Goal: Check status: Check status

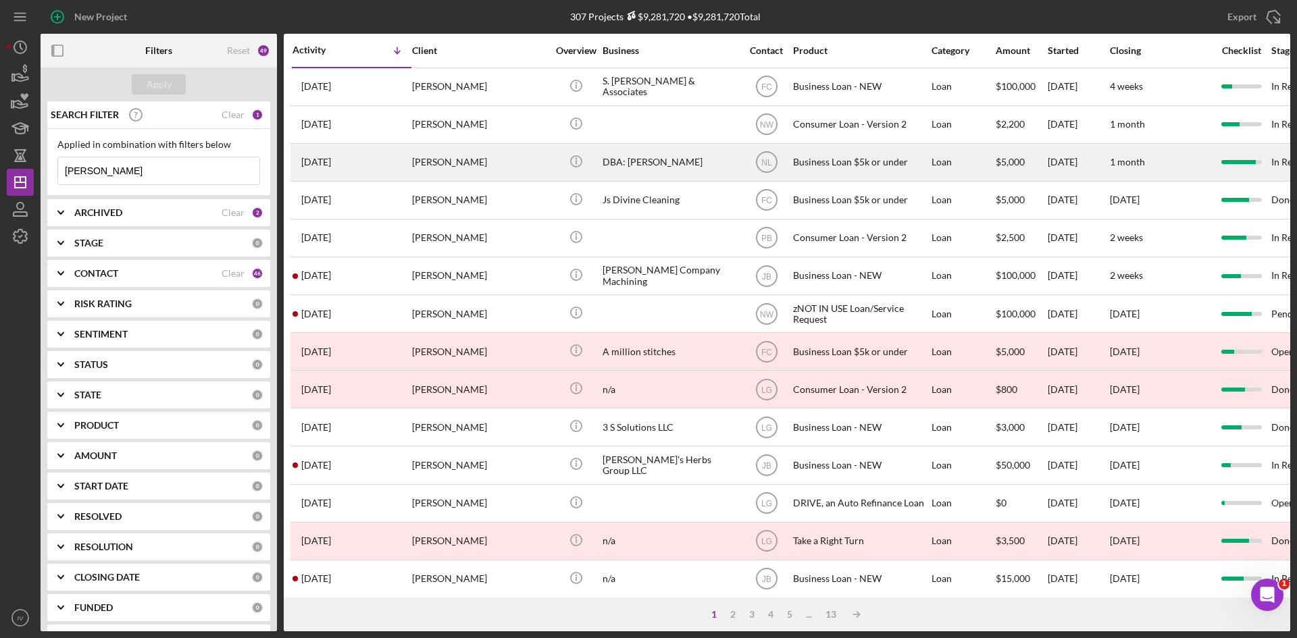
click at [470, 167] on div "[PERSON_NAME]" at bounding box center [479, 163] width 135 height 36
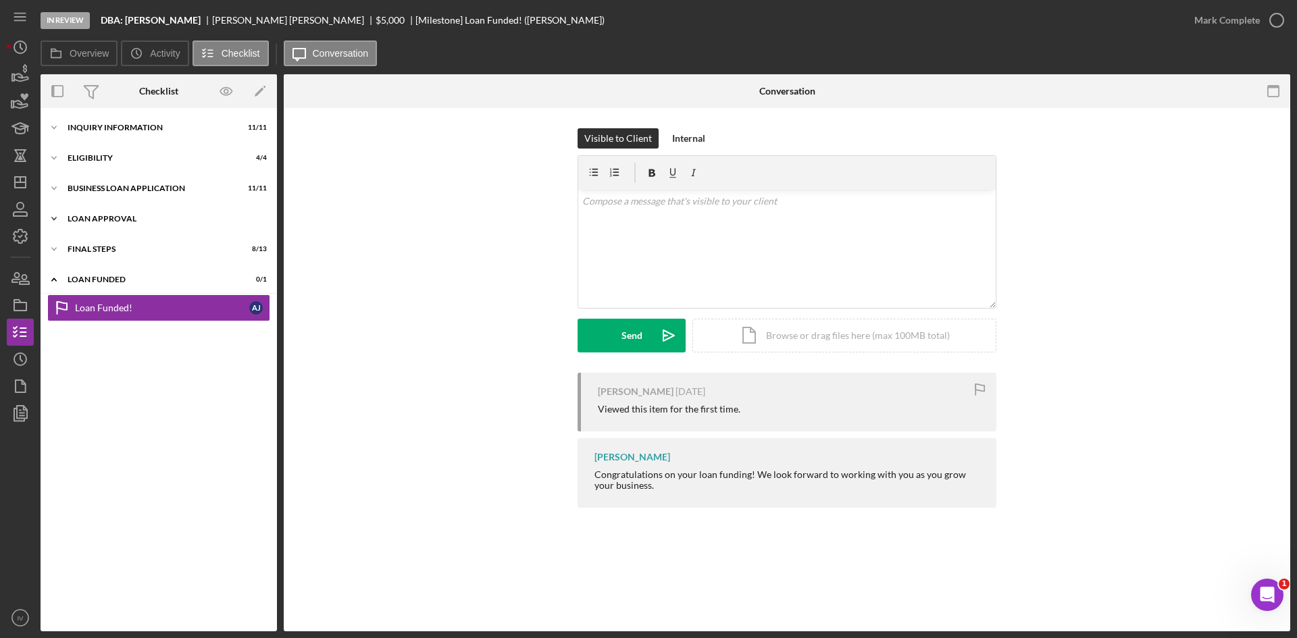
click at [76, 220] on div "Loan Approval" at bounding box center [164, 219] width 193 height 8
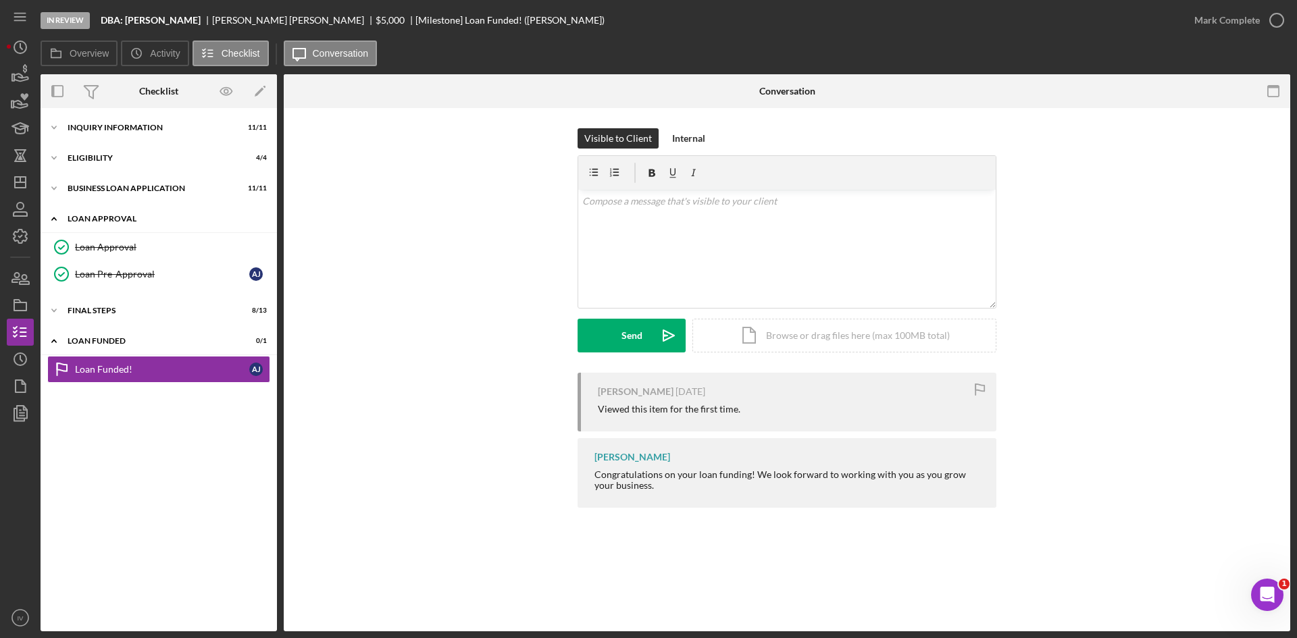
click at [74, 220] on div "Loan Approval" at bounding box center [164, 219] width 193 height 8
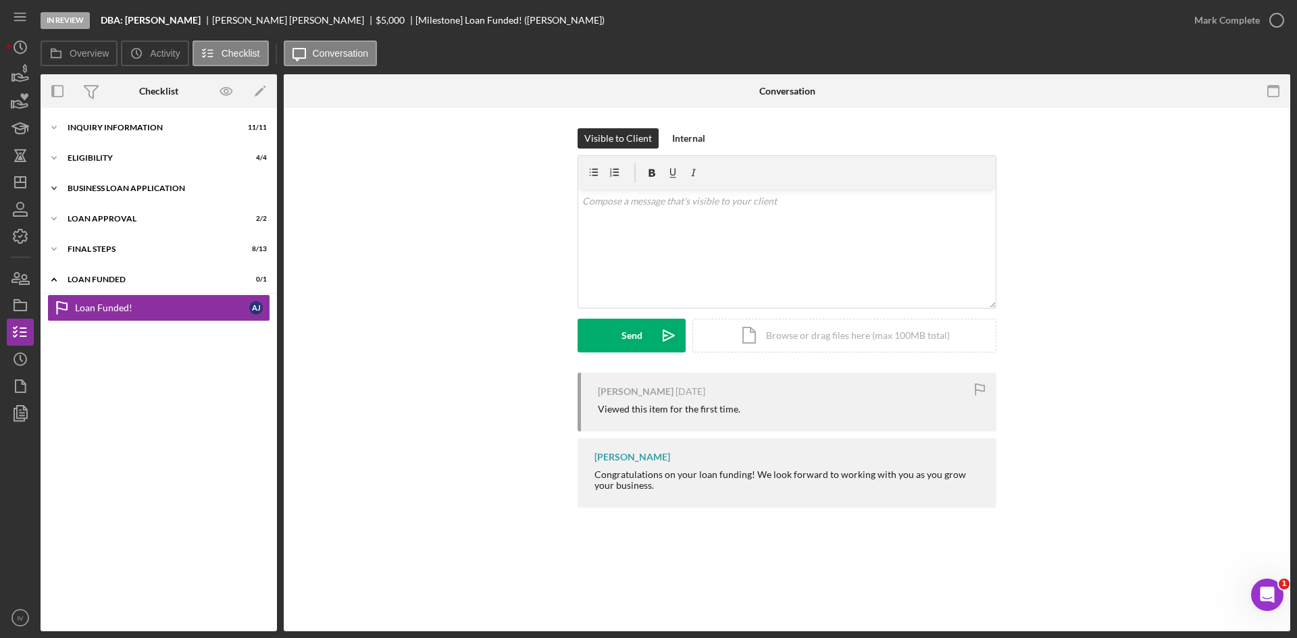
click at [74, 197] on div "Icon/Expander BUSINESS LOAN APPLICATION 11 / 11" at bounding box center [159, 188] width 236 height 27
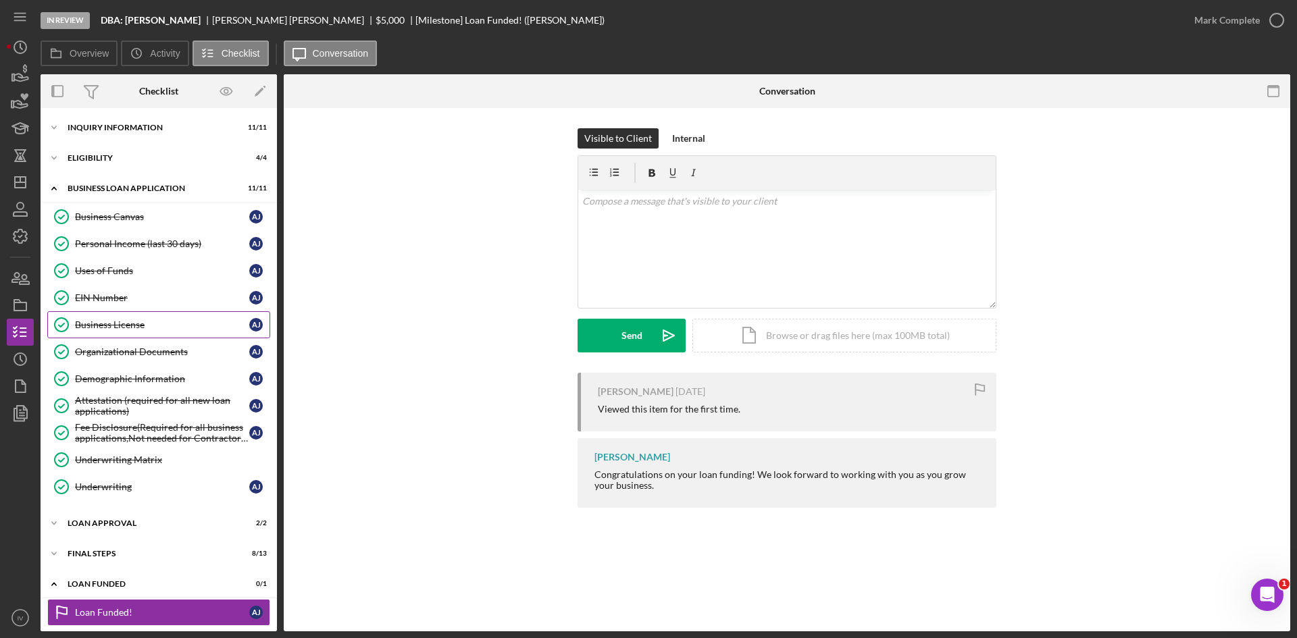
scroll to position [8, 0]
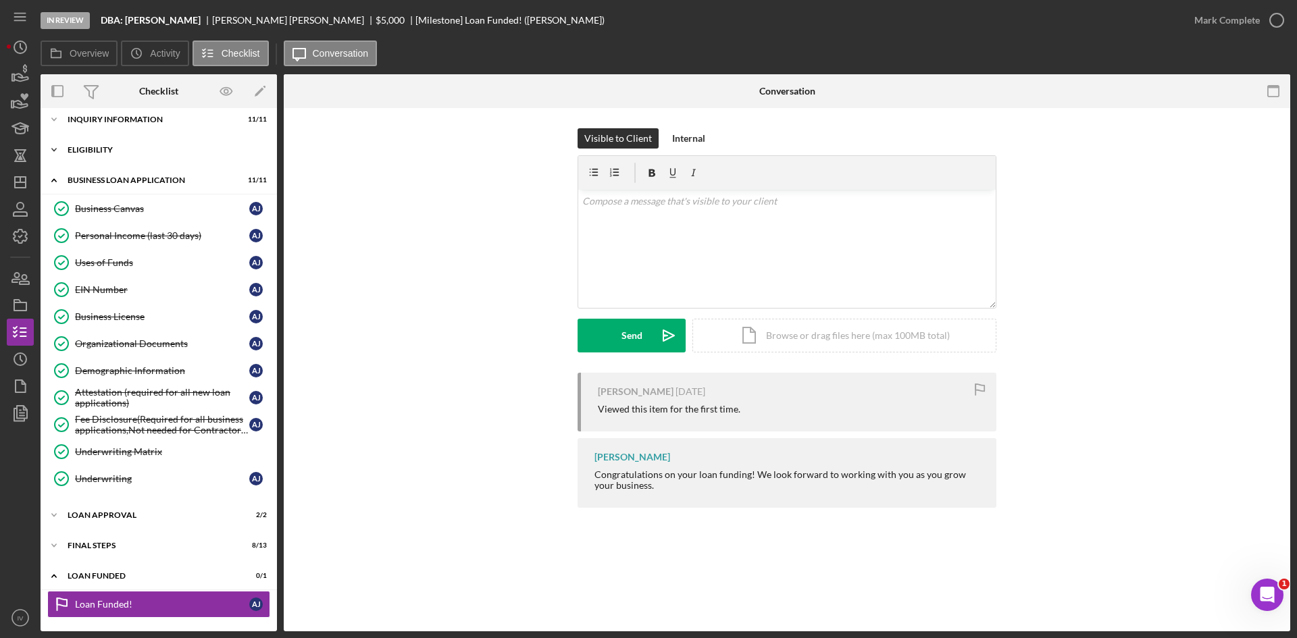
click at [74, 141] on div "Icon/Expander Eligibility 4 / 4" at bounding box center [159, 149] width 236 height 27
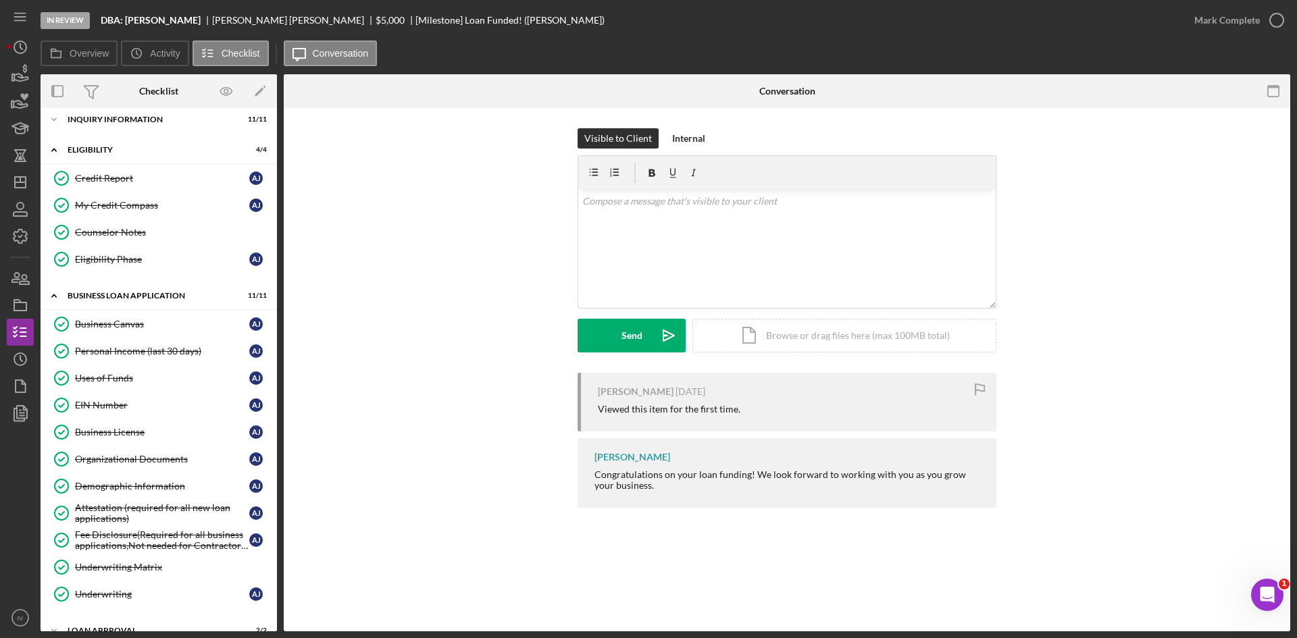
drag, startPoint x: 160, startPoint y: 230, endPoint x: 343, endPoint y: 282, distance: 189.7
click at [161, 231] on div "Counselor Notes" at bounding box center [172, 232] width 195 height 11
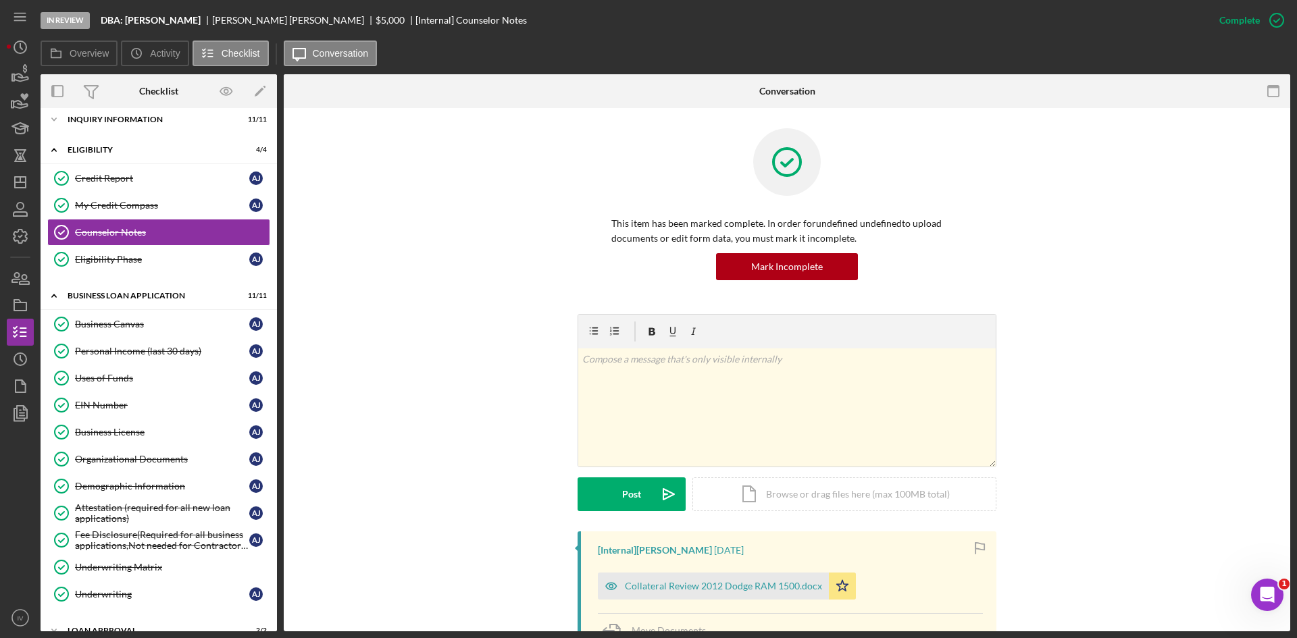
scroll to position [338, 0]
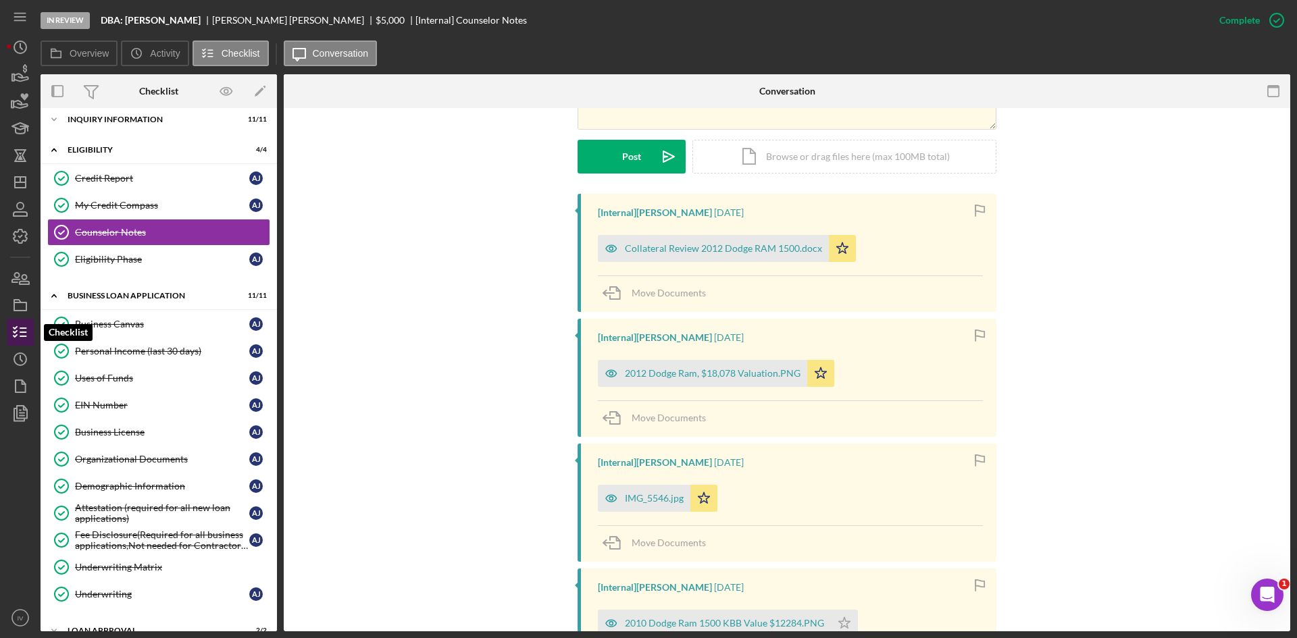
click at [24, 328] on line "button" at bounding box center [23, 328] width 6 height 0
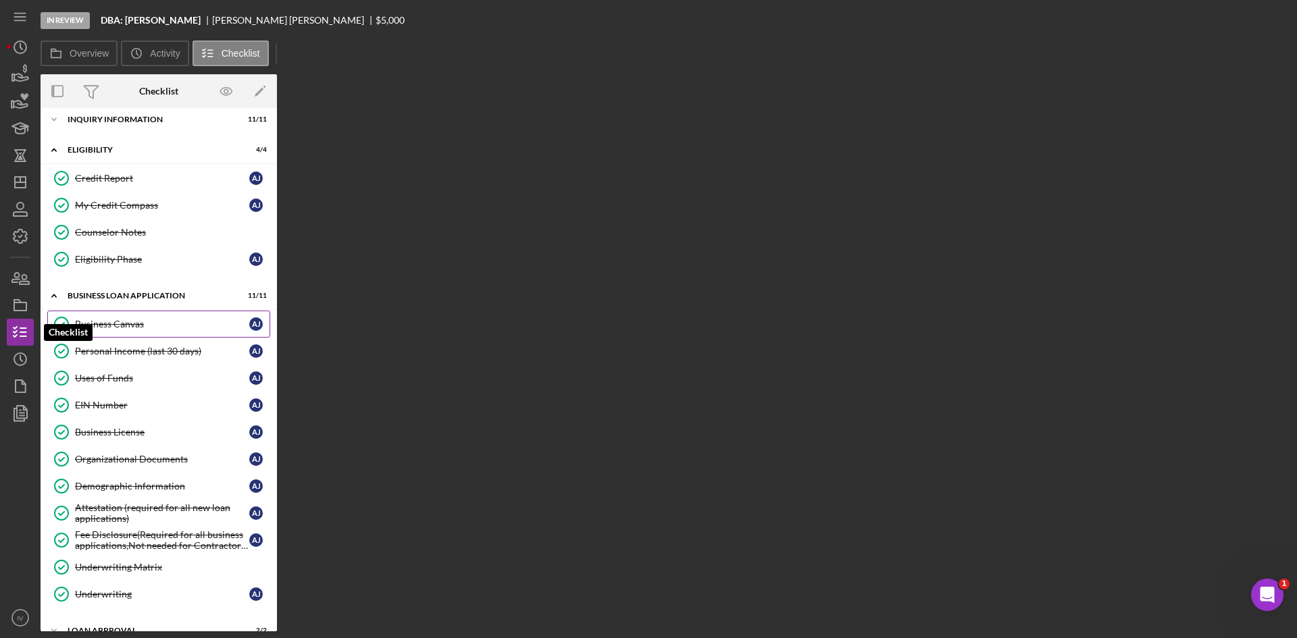
scroll to position [122, 0]
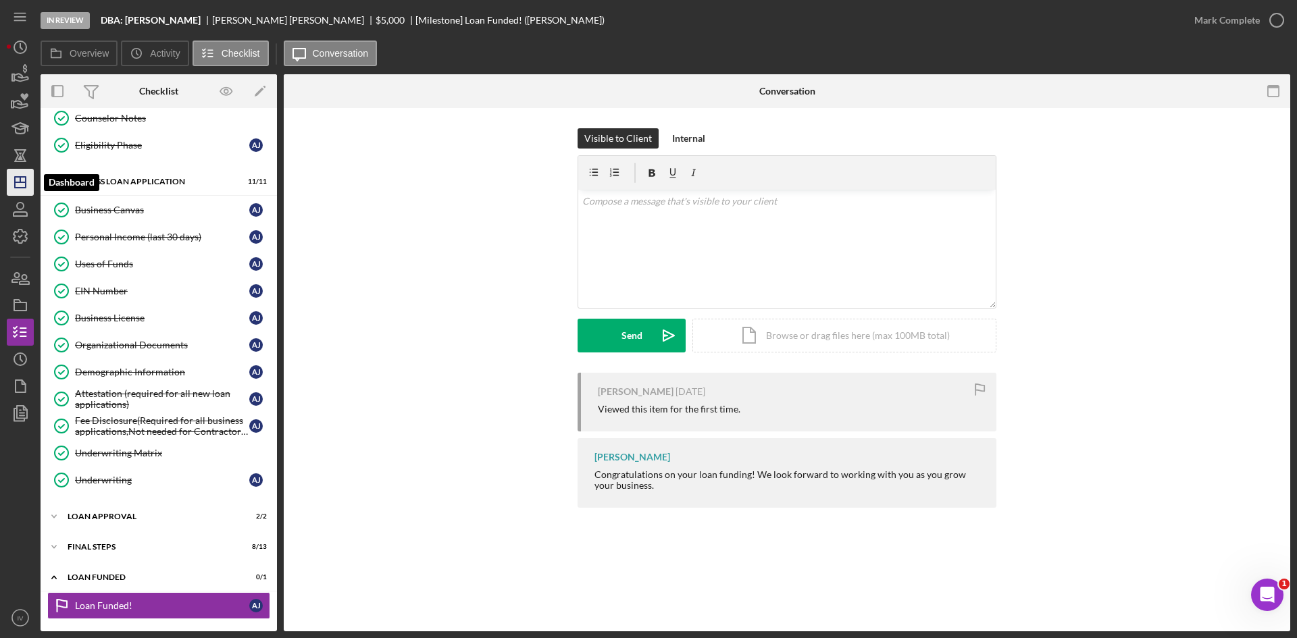
click at [19, 182] on line "button" at bounding box center [20, 182] width 11 height 0
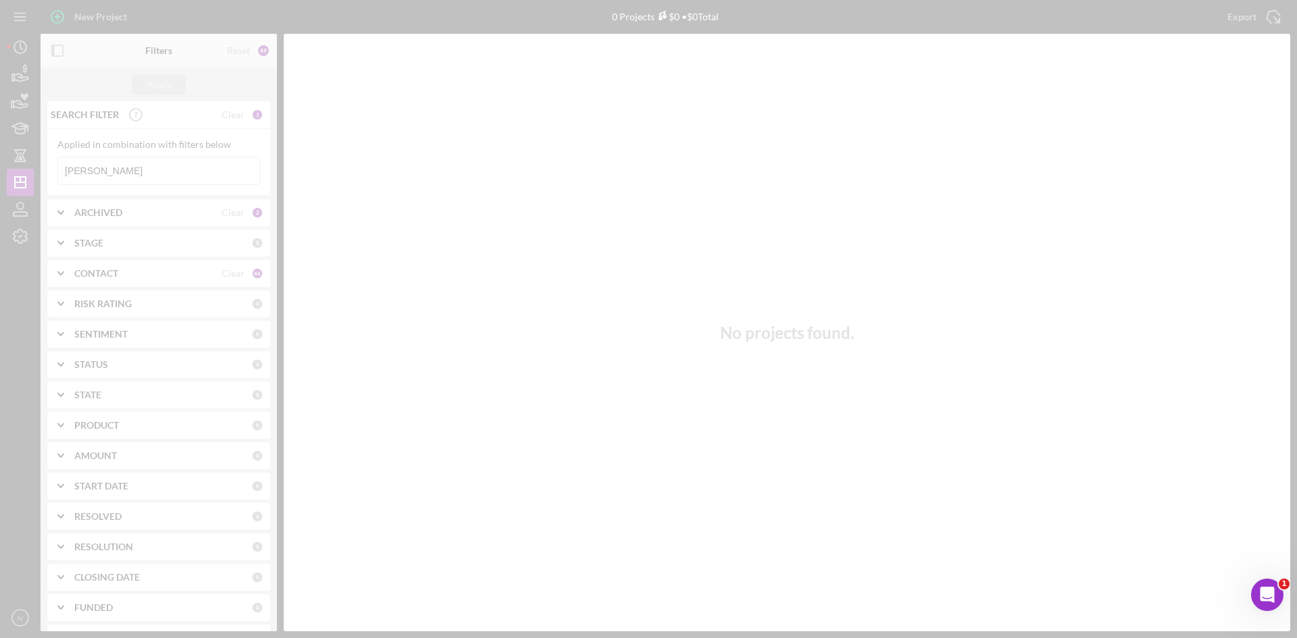
click at [126, 165] on div at bounding box center [648, 319] width 1297 height 638
click at [104, 174] on div at bounding box center [648, 319] width 1297 height 638
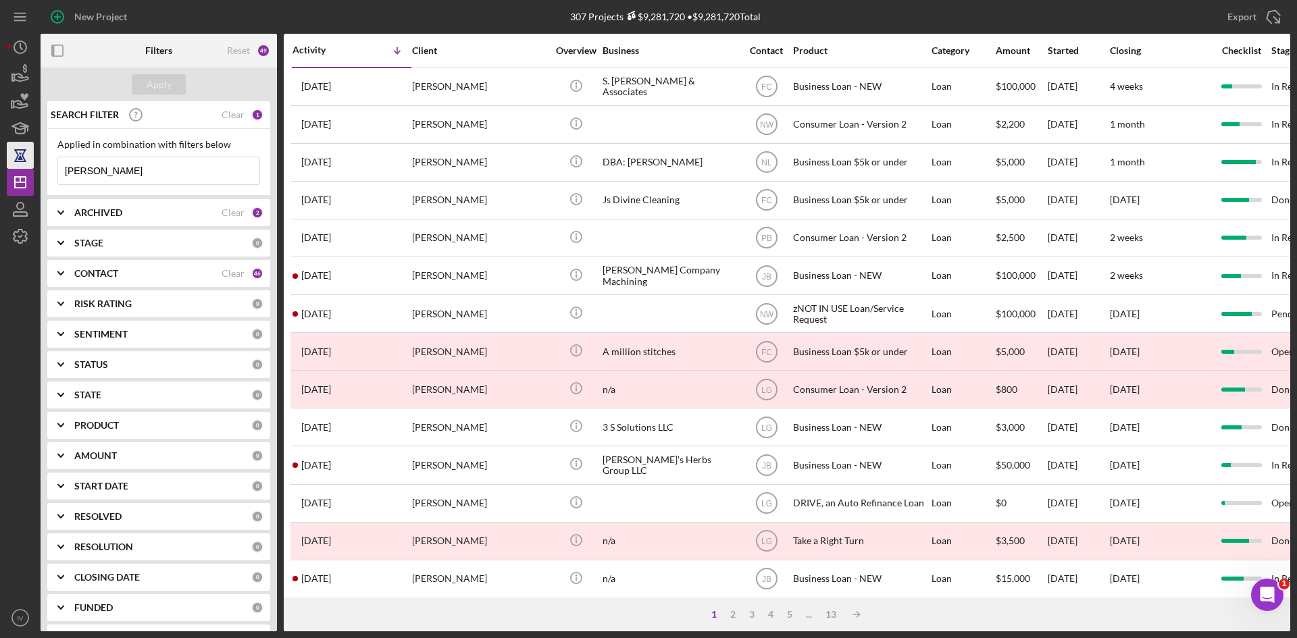
drag, startPoint x: 107, startPoint y: 168, endPoint x: 26, endPoint y: 168, distance: 81.7
click at [26, 168] on div "New Project 307 Projects $9,281,720 • $9,281,720 Total [PERSON_NAME] Export Ico…" at bounding box center [649, 316] width 1284 height 632
type input "[PERSON_NAME]"
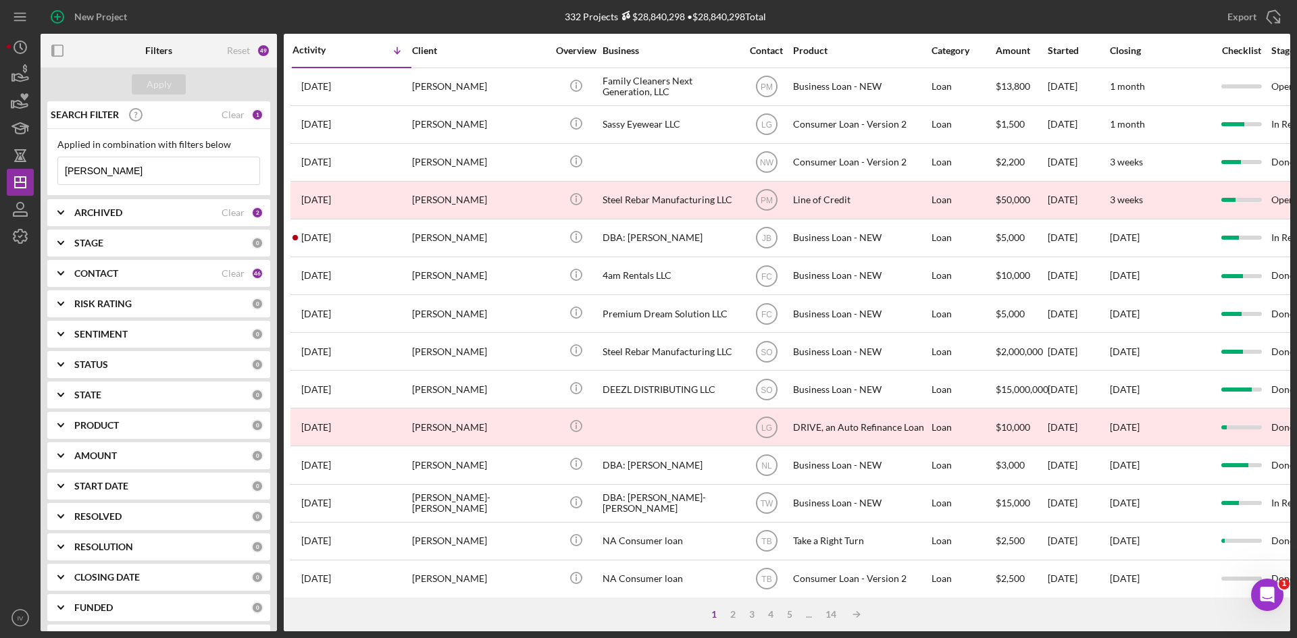
scroll to position [135, 0]
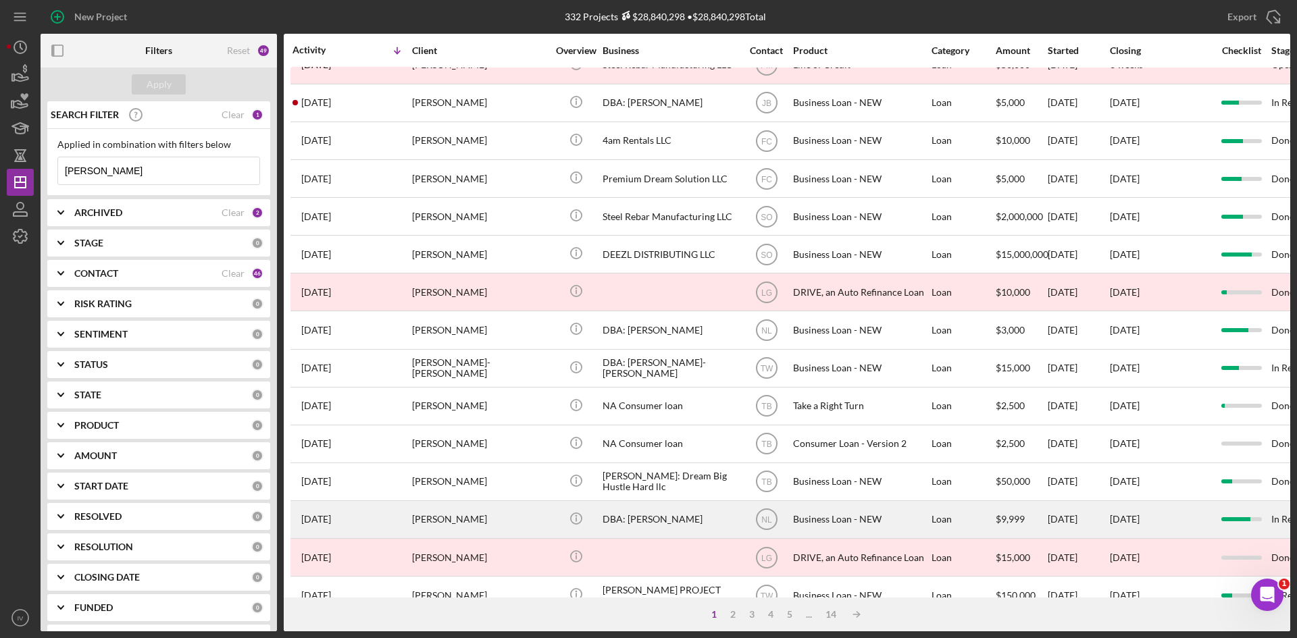
click at [469, 513] on div "[PERSON_NAME]" at bounding box center [479, 520] width 135 height 36
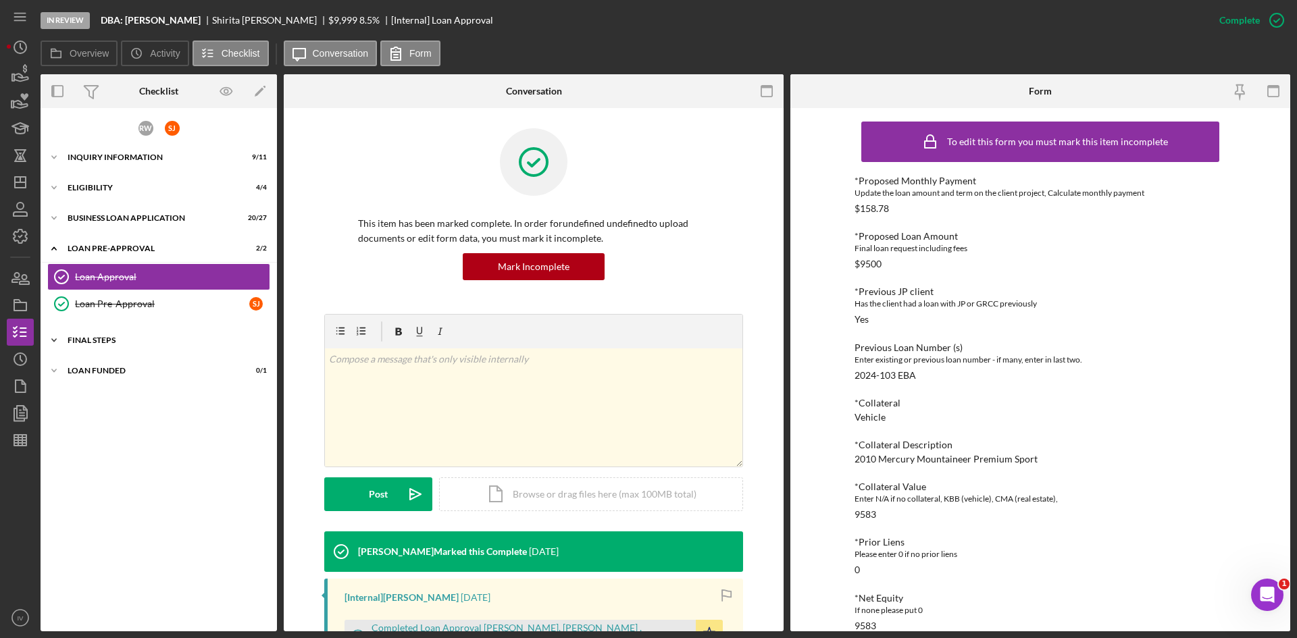
click at [84, 345] on div "Icon/Expander FINAL STEPS 11 / 18" at bounding box center [159, 340] width 236 height 27
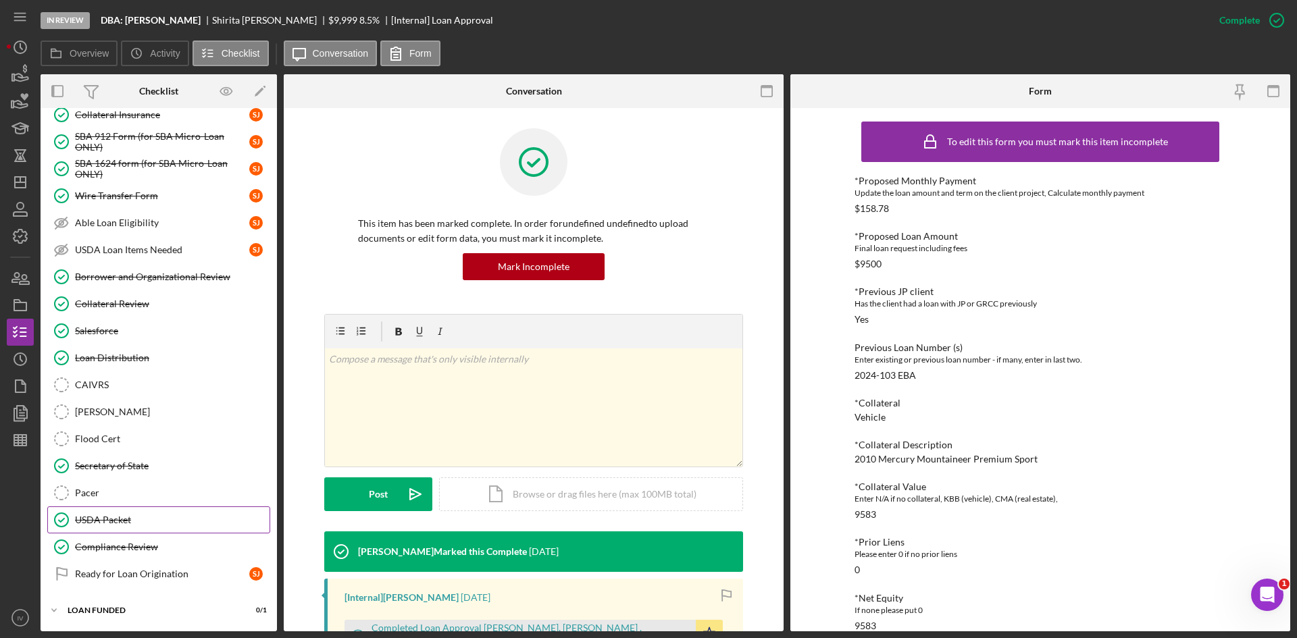
scroll to position [186, 0]
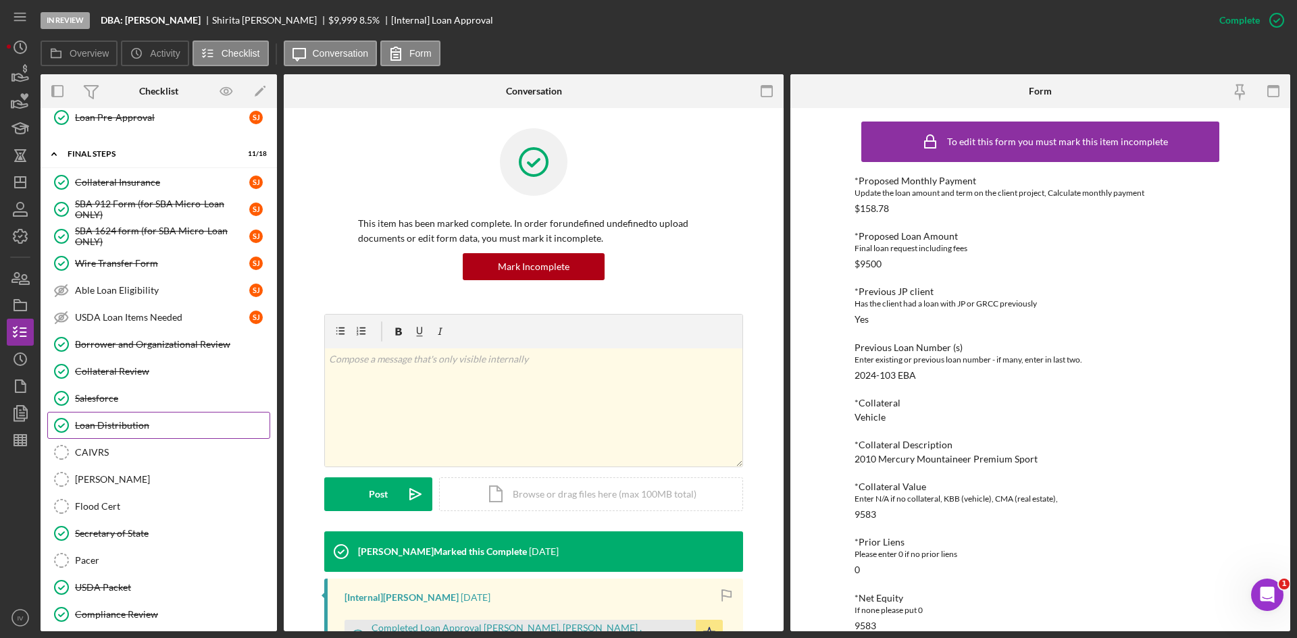
click at [123, 423] on div "Loan Distribution" at bounding box center [172, 425] width 195 height 11
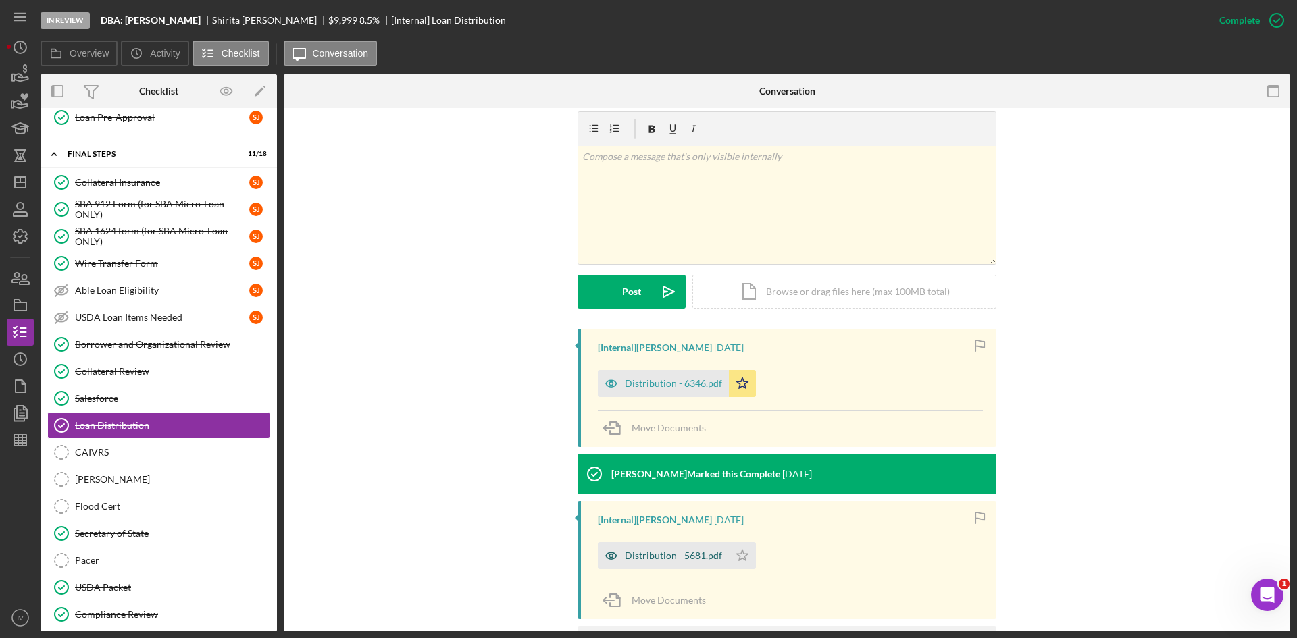
scroll to position [305, 0]
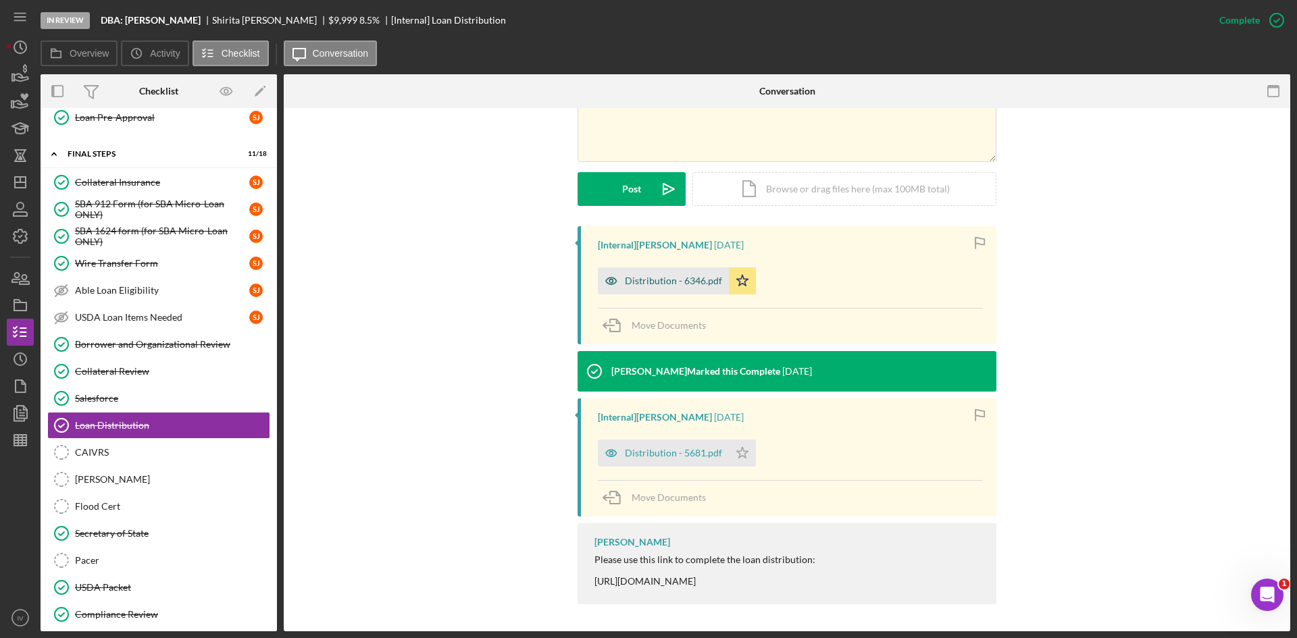
click at [651, 276] on div "Distribution - 6346.pdf" at bounding box center [673, 281] width 97 height 11
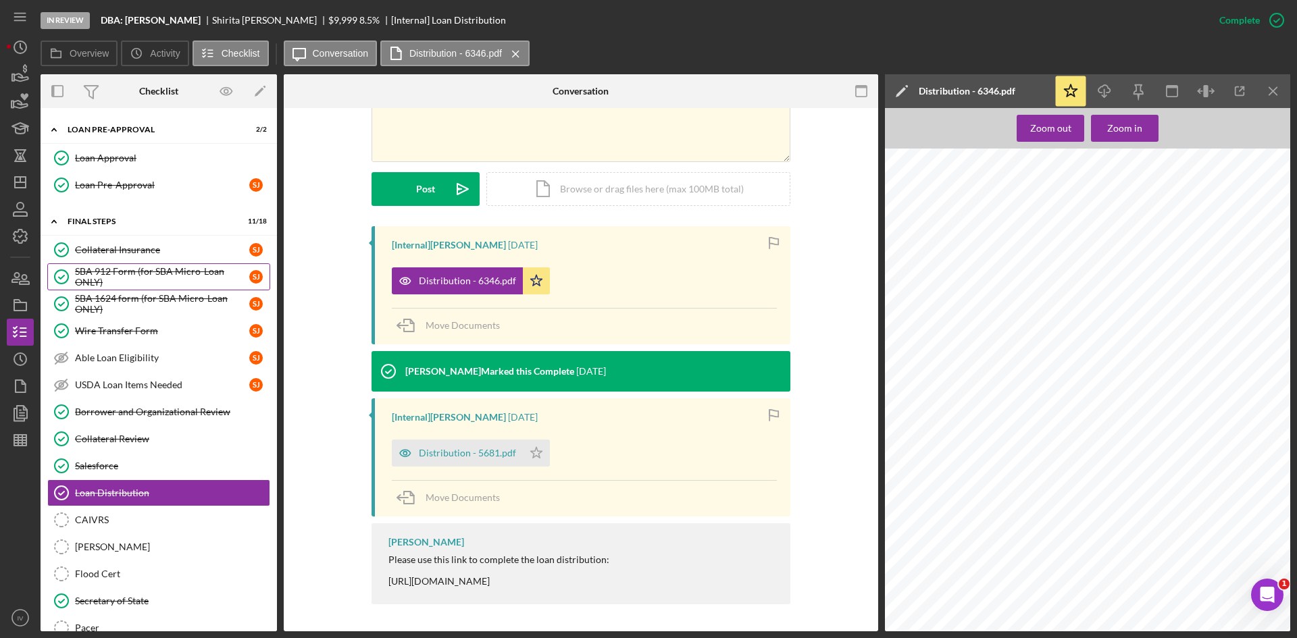
scroll to position [0, 0]
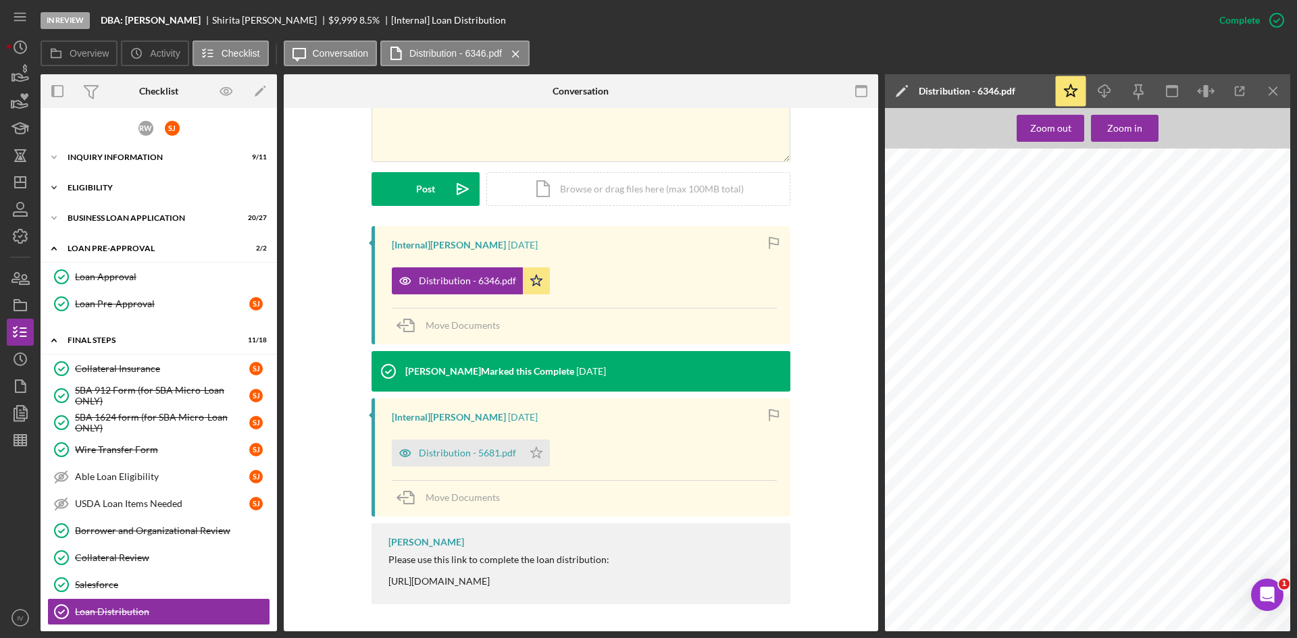
click at [78, 187] on div "ELIGIBILITY" at bounding box center [164, 188] width 193 height 8
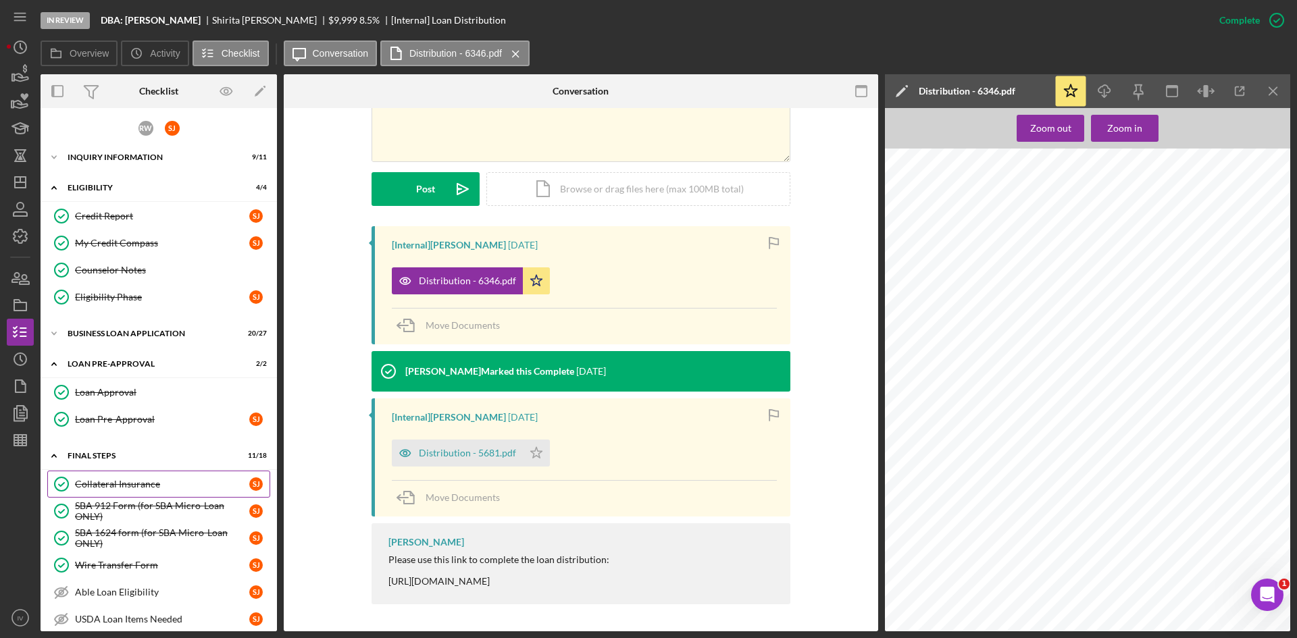
click at [134, 478] on link "Collateral Insurance Collateral Insurance [PERSON_NAME]" at bounding box center [158, 484] width 223 height 27
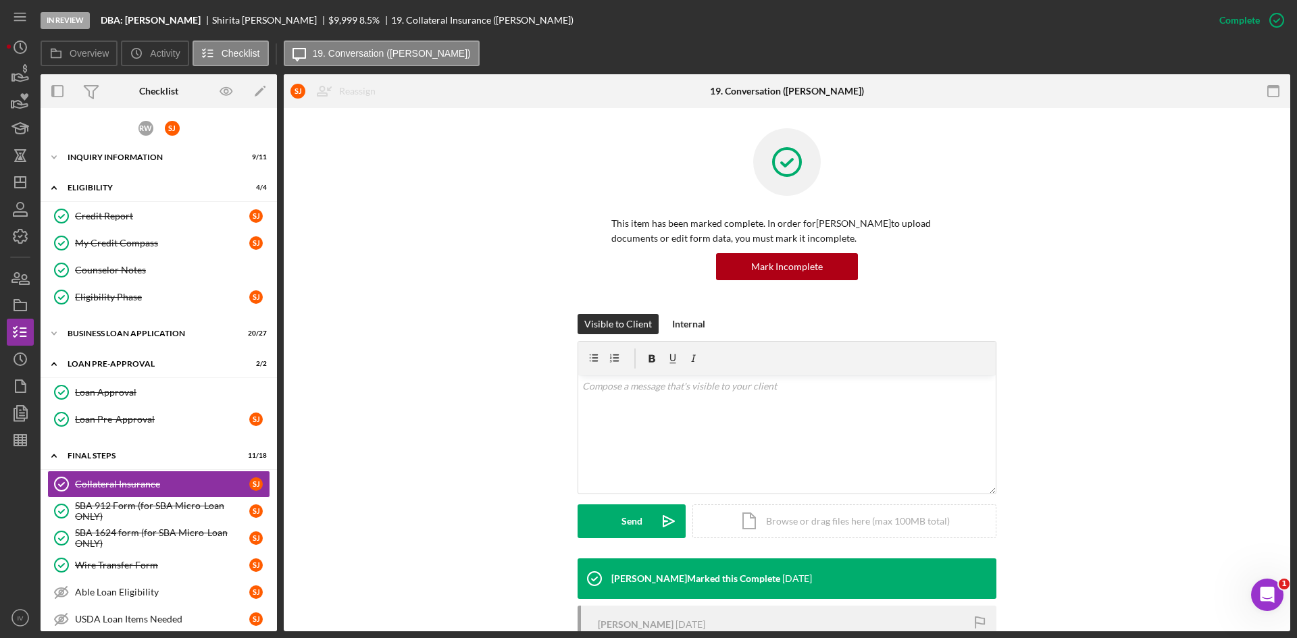
scroll to position [270, 0]
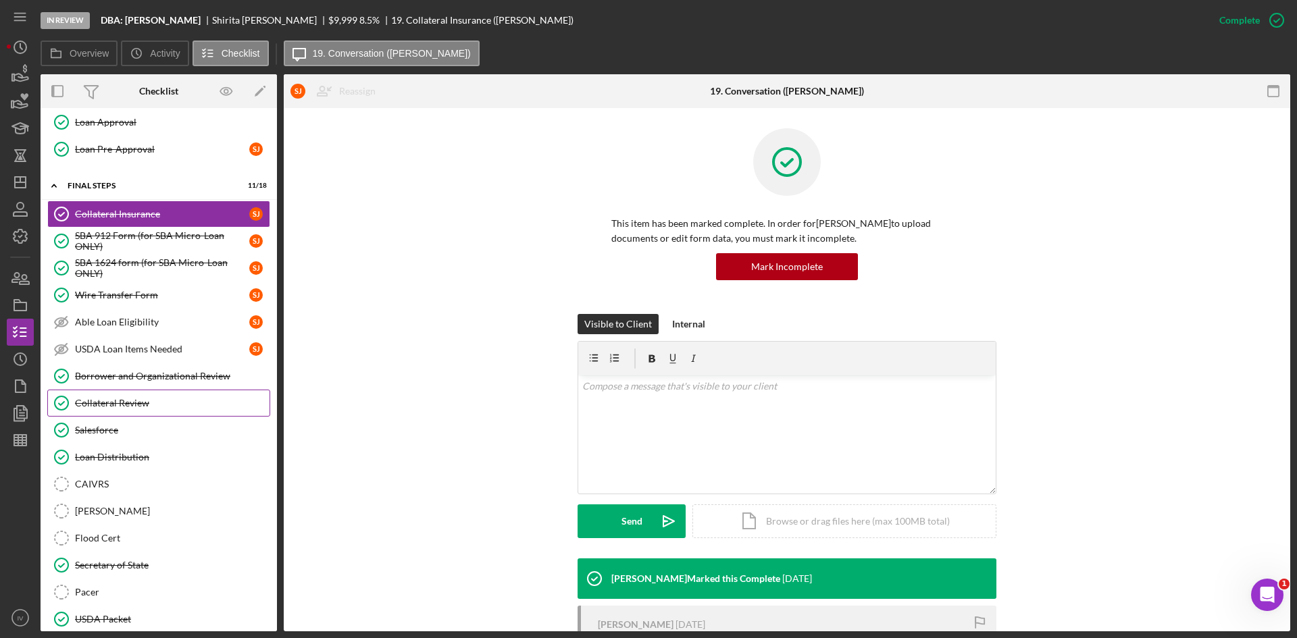
click at [128, 405] on div "Collateral Review" at bounding box center [172, 403] width 195 height 11
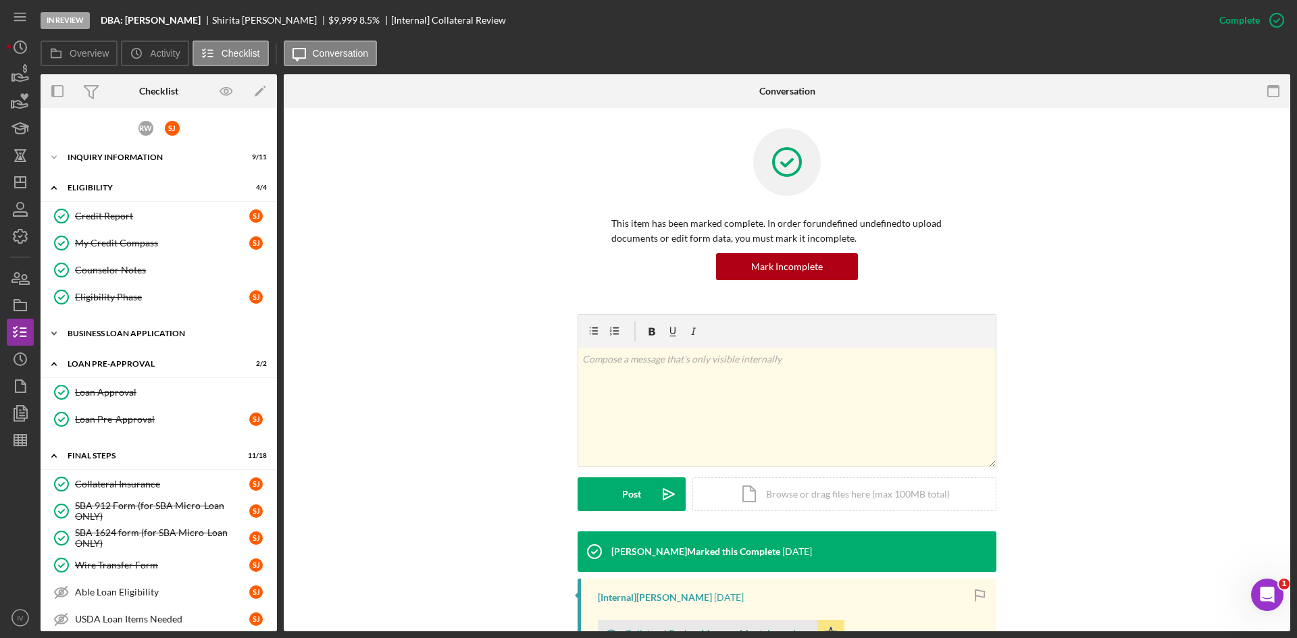
click at [97, 326] on div "Icon/Expander BUSINESS LOAN APPLICATION 20 / 27" at bounding box center [159, 333] width 236 height 27
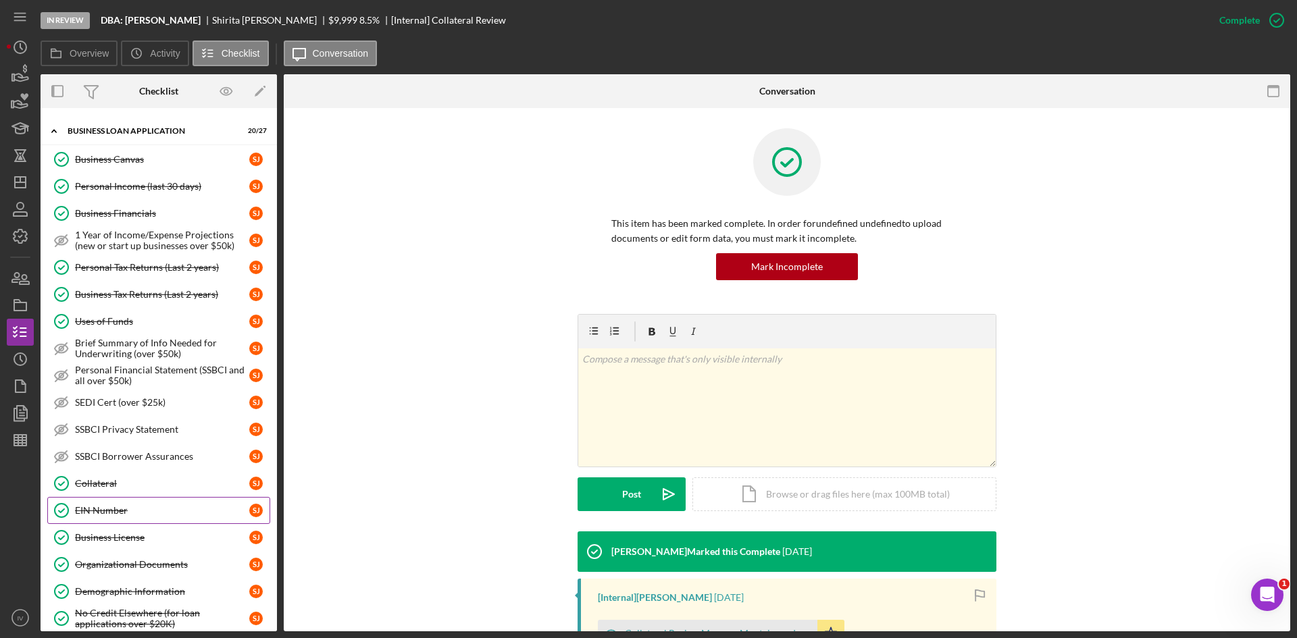
scroll to position [270, 0]
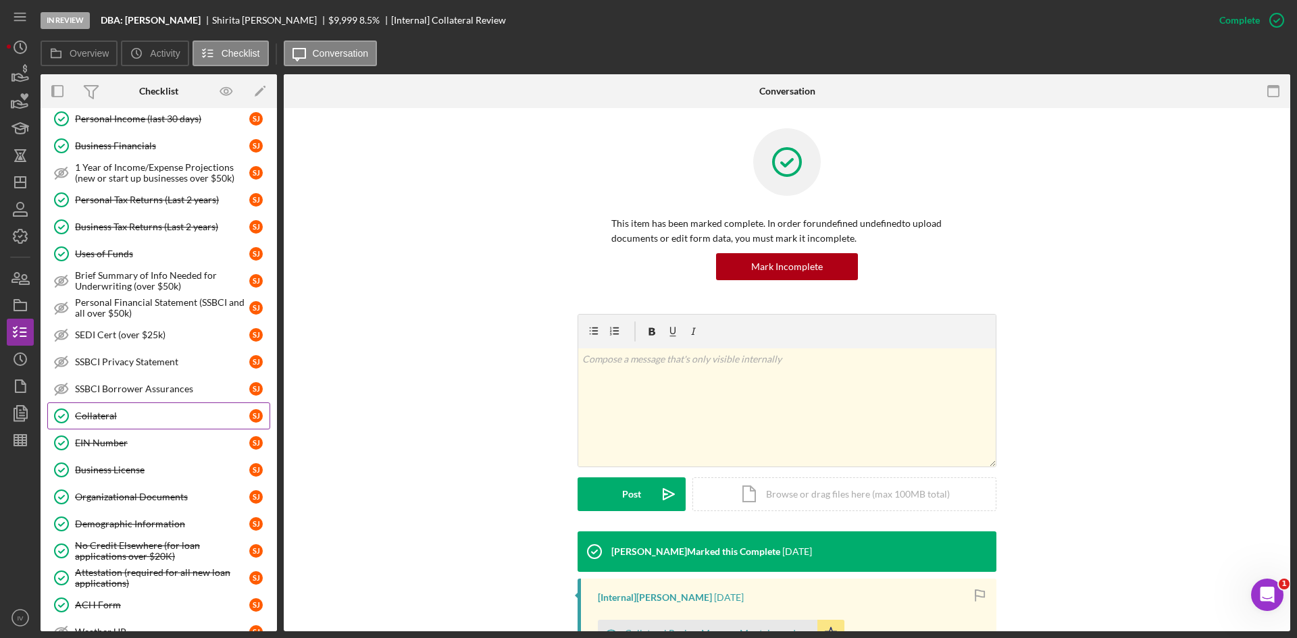
click at [154, 421] on div "Collateral" at bounding box center [162, 416] width 174 height 11
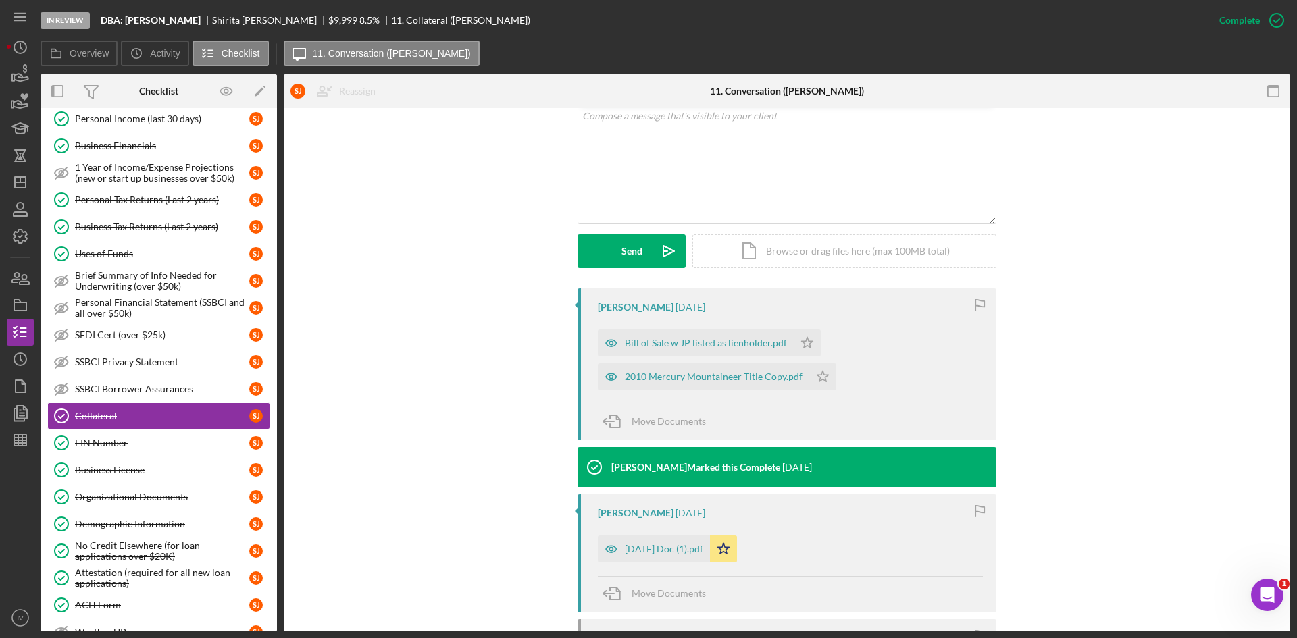
scroll to position [338, 0]
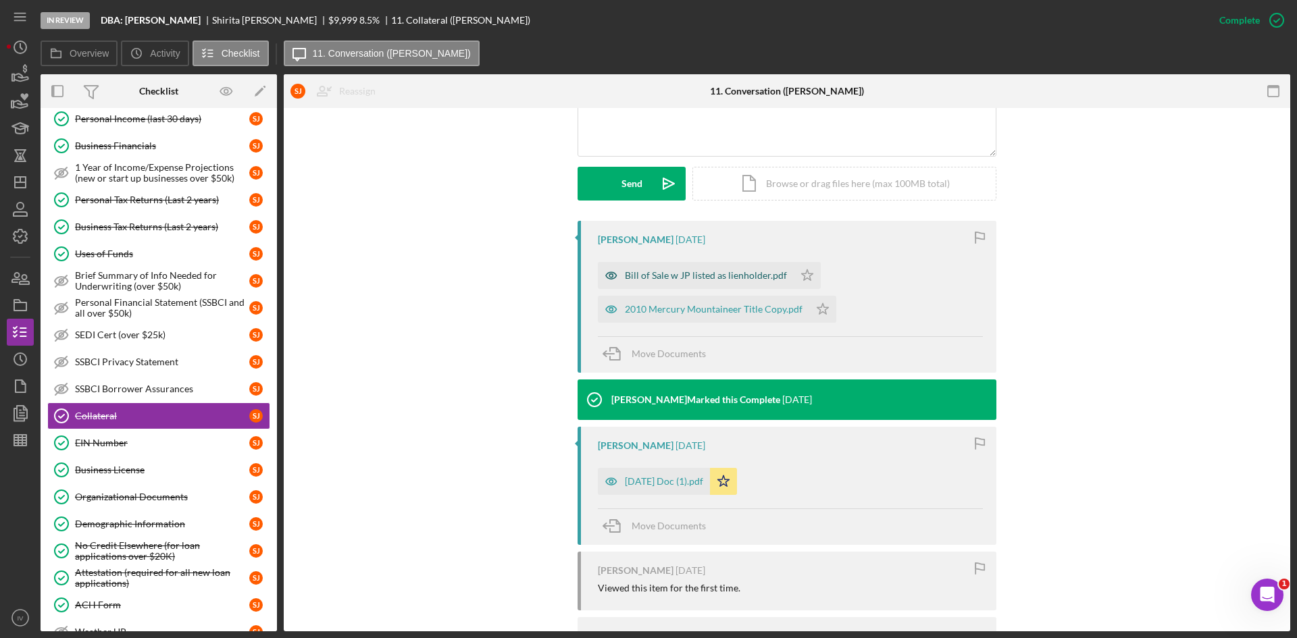
click at [728, 280] on div "Bill of Sale w JP listed as lienholder.pdf" at bounding box center [706, 275] width 162 height 11
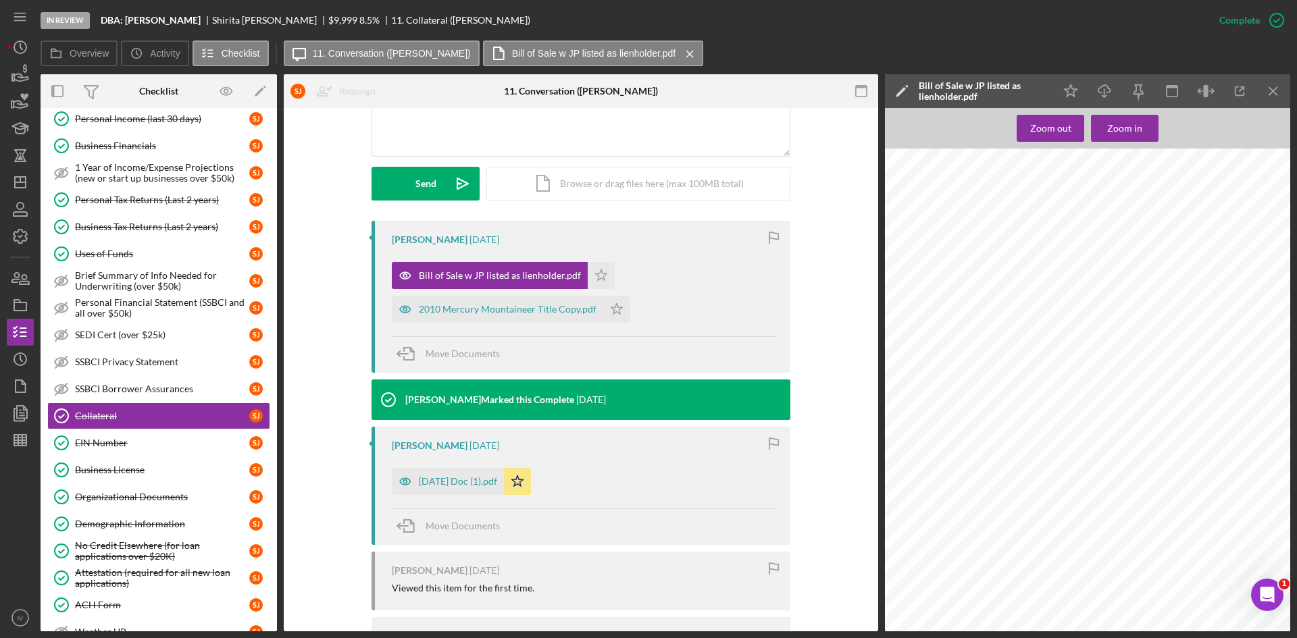
scroll to position [0, 0]
click at [472, 309] on div "2010 Mercury Mountaineer Title Copy.pdf" at bounding box center [508, 309] width 178 height 11
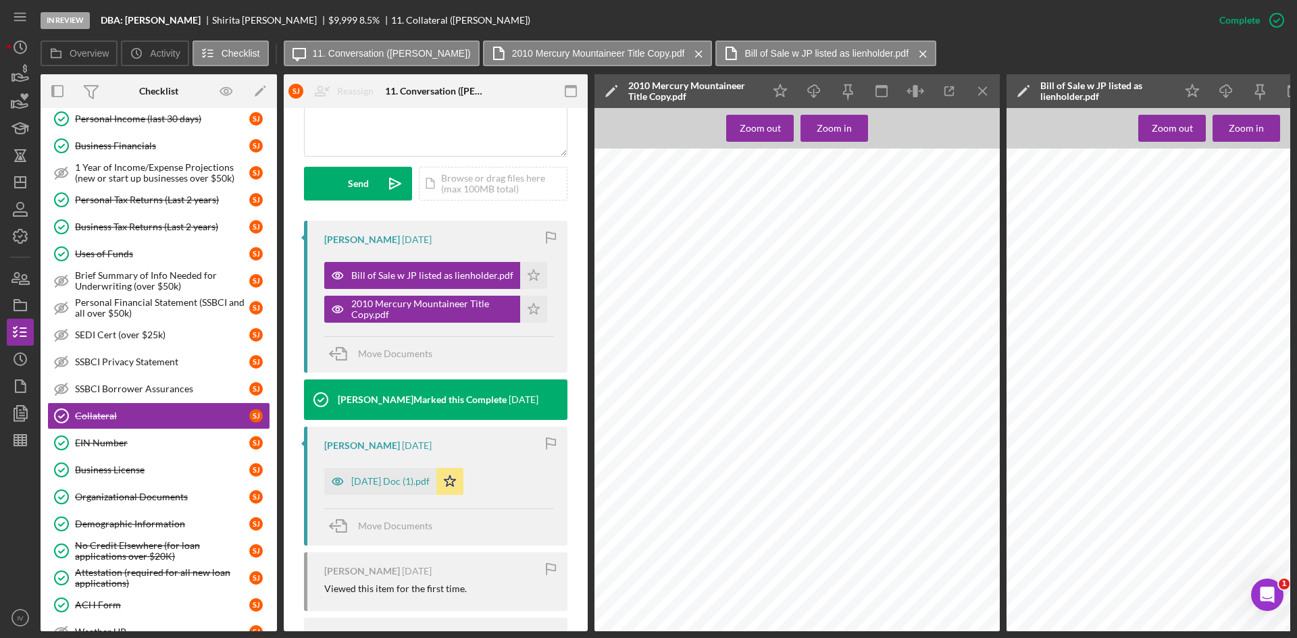
scroll to position [608, 0]
click at [745, 122] on div "Zoom out" at bounding box center [760, 128] width 41 height 27
click at [761, 136] on div "Zoom out" at bounding box center [760, 128] width 41 height 27
click at [414, 488] on div "[DATE] Doc (1).pdf" at bounding box center [380, 481] width 112 height 27
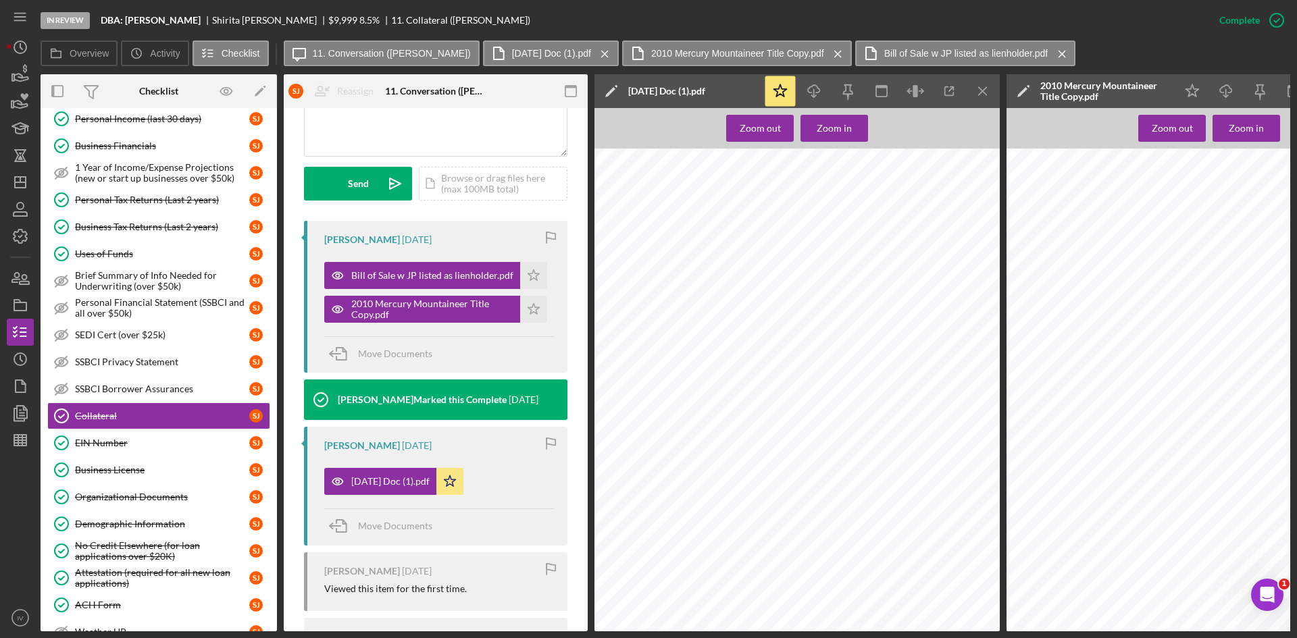
scroll to position [338, 0]
click at [759, 127] on div "Zoom out" at bounding box center [760, 128] width 41 height 27
click at [409, 270] on div "Bill of Sale w JP listed as lienholder.pdf" at bounding box center [422, 275] width 196 height 27
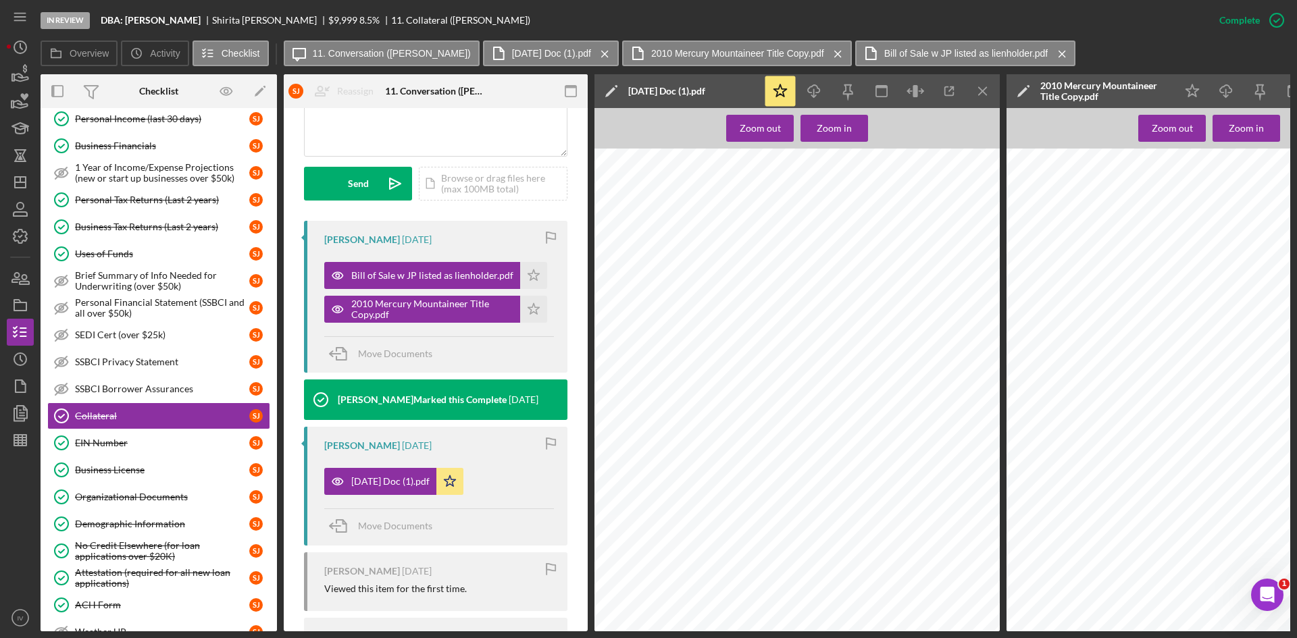
click at [518, 17] on div "In Review DBA: [PERSON_NAME] [PERSON_NAME] $9,999 $9,999 8.5 % 11. Collateral (…" at bounding box center [623, 20] width 1165 height 41
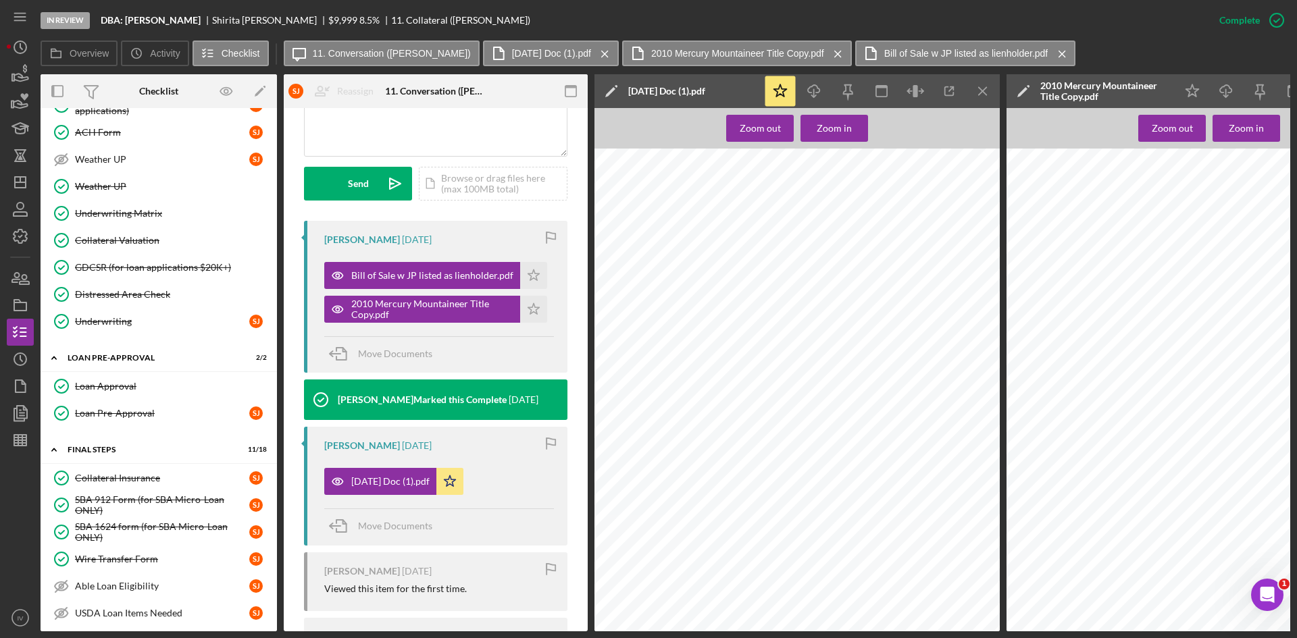
scroll to position [1111, 0]
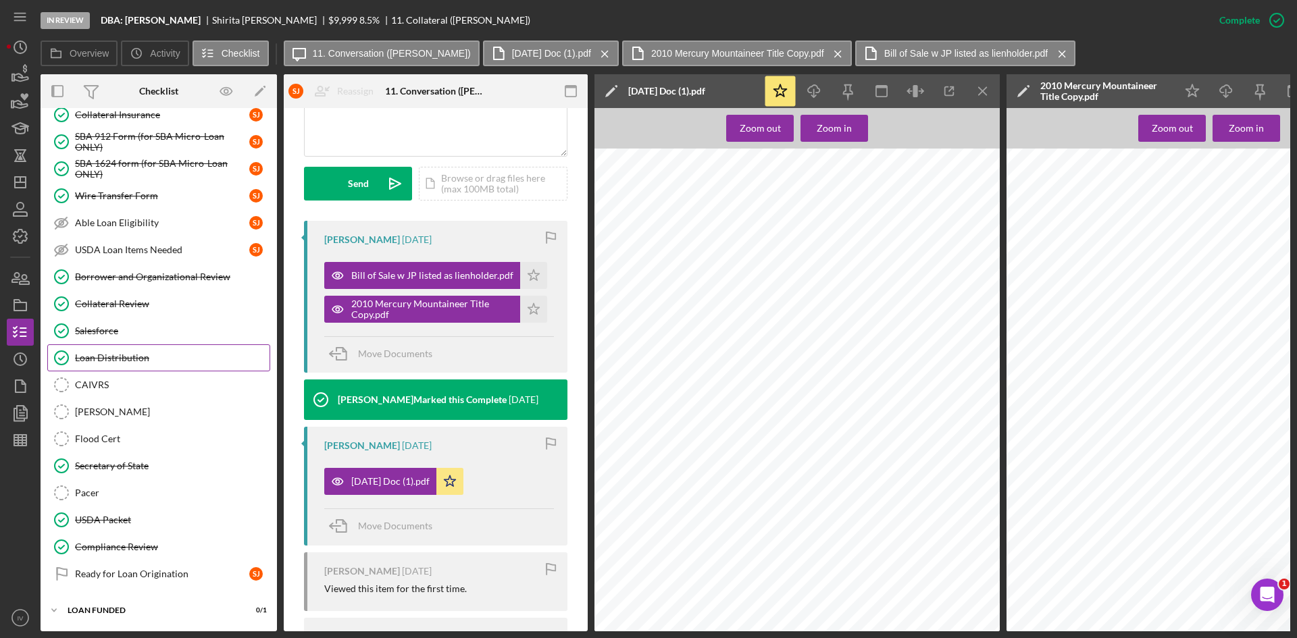
click at [126, 353] on div "Loan Distribution" at bounding box center [172, 358] width 195 height 11
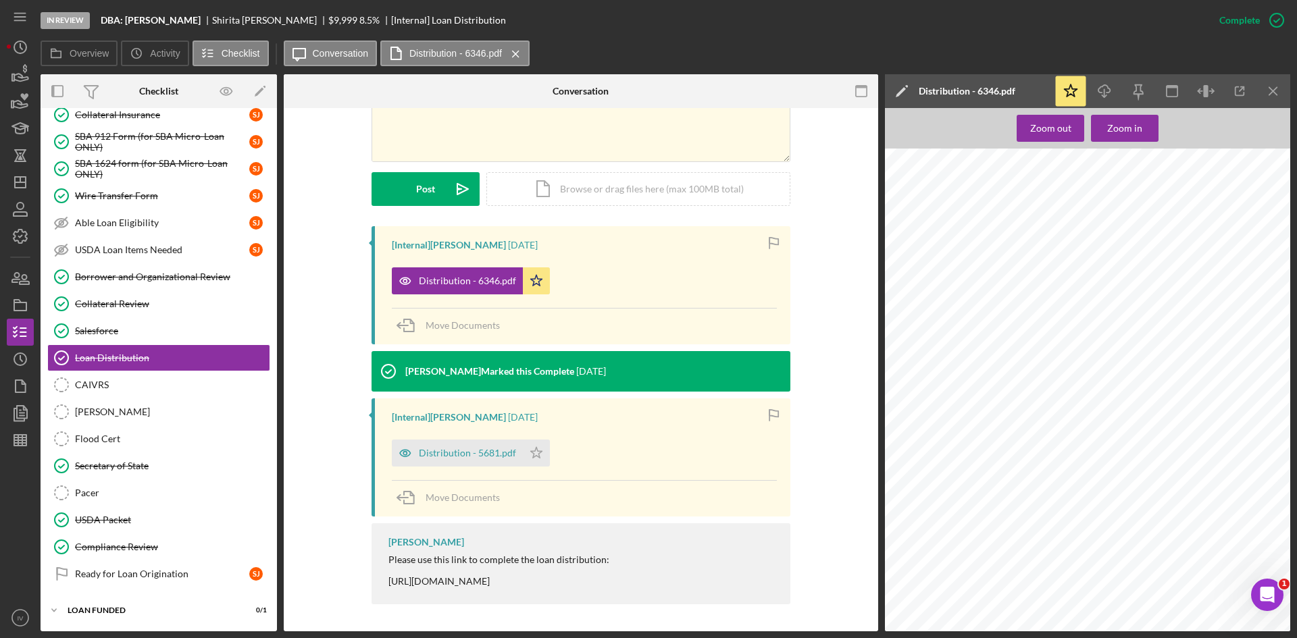
scroll to position [1927, 0]
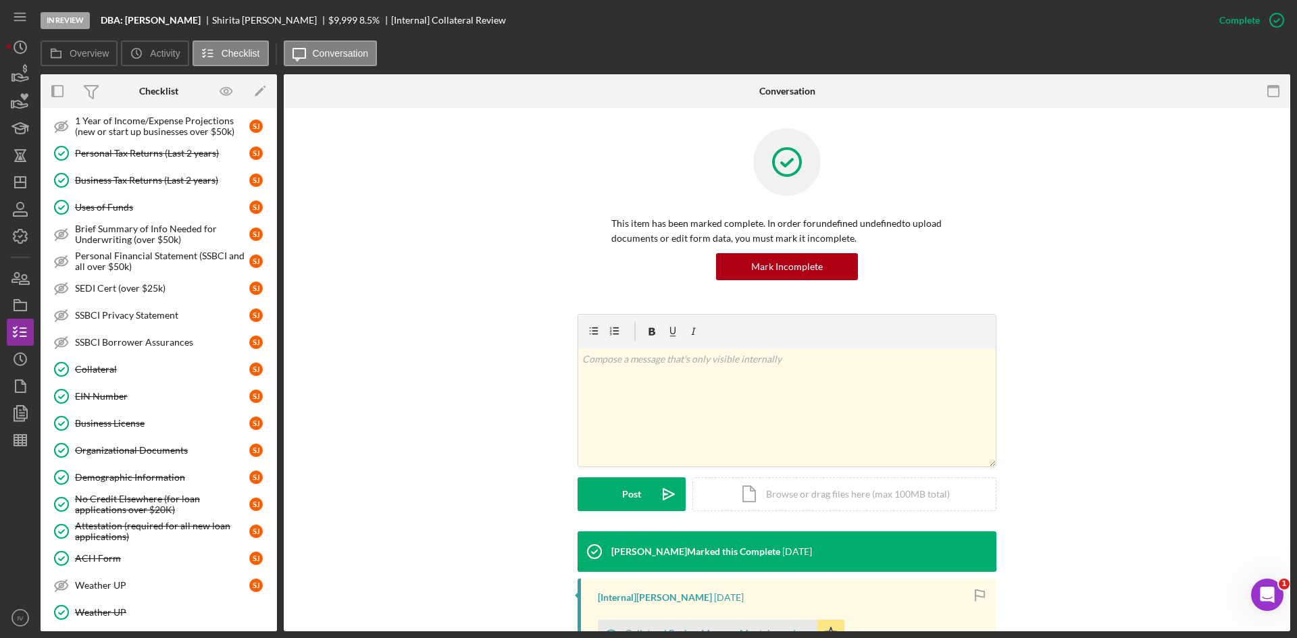
scroll to position [1043, 0]
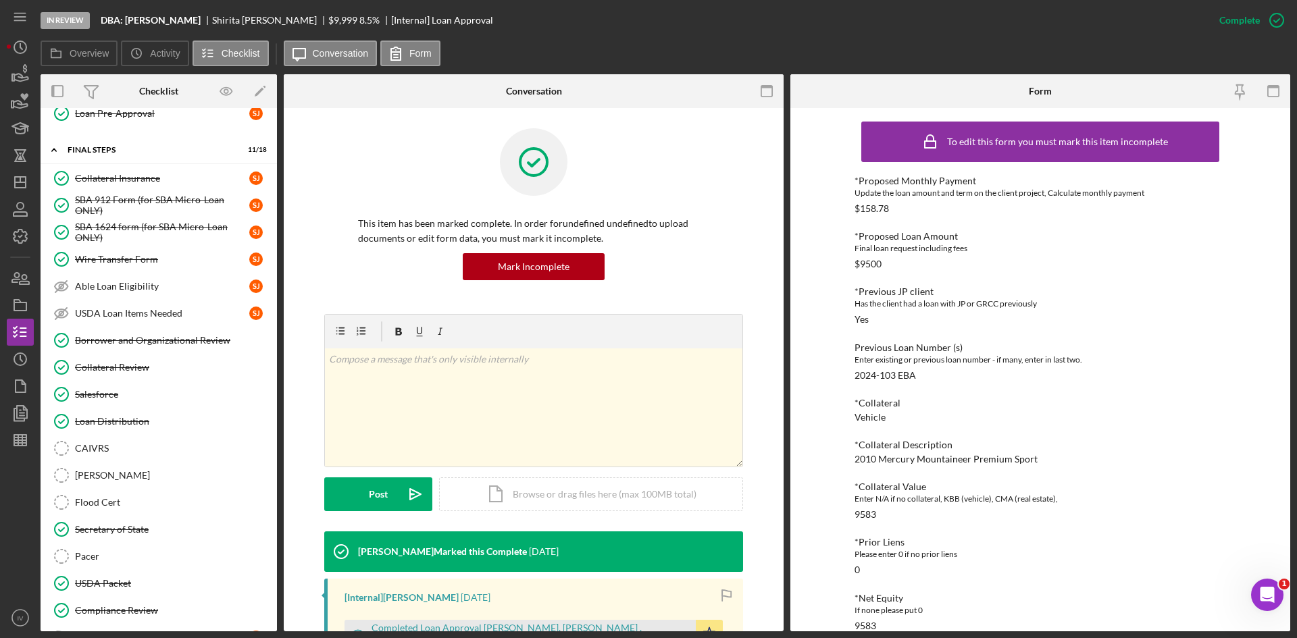
scroll to position [760, 0]
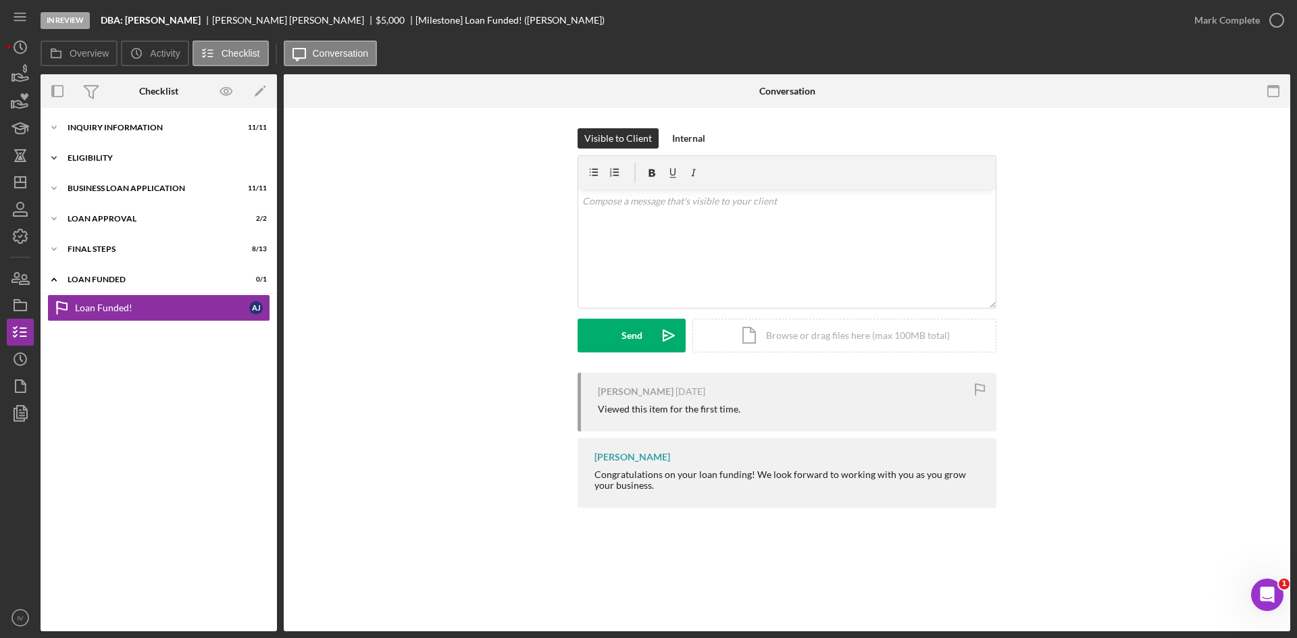
click at [80, 166] on div "Icon/Expander Eligibility 4 / 4" at bounding box center [159, 158] width 236 height 27
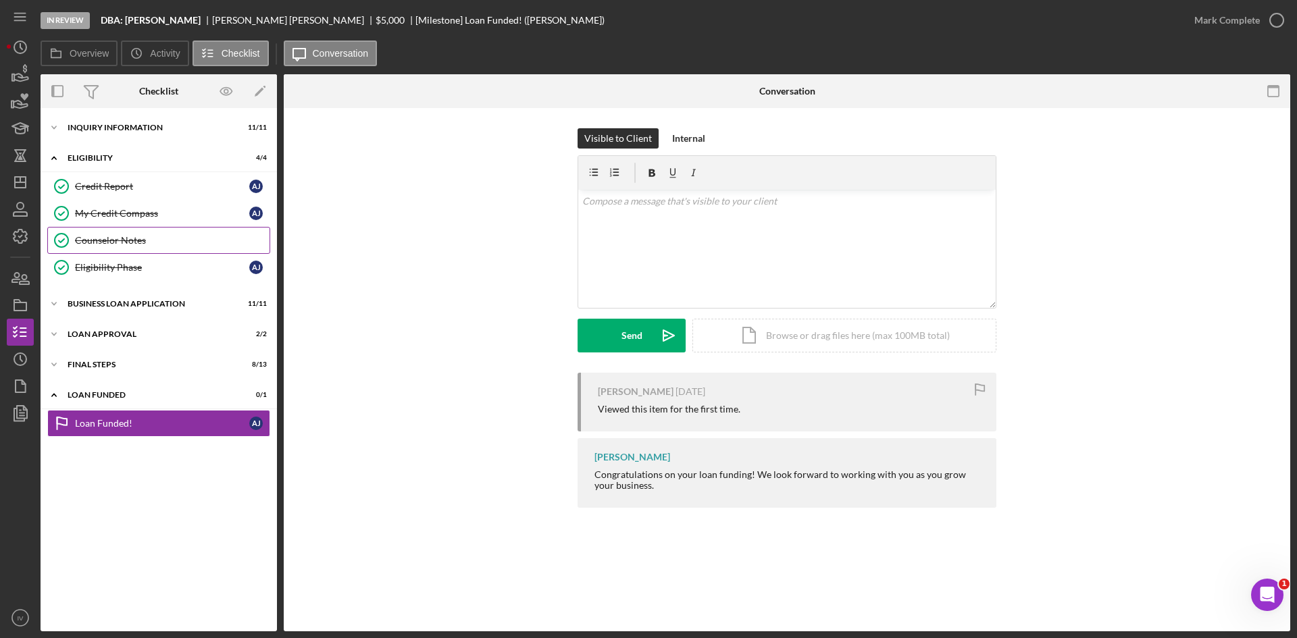
click at [107, 238] on div "Counselor Notes" at bounding box center [172, 240] width 195 height 11
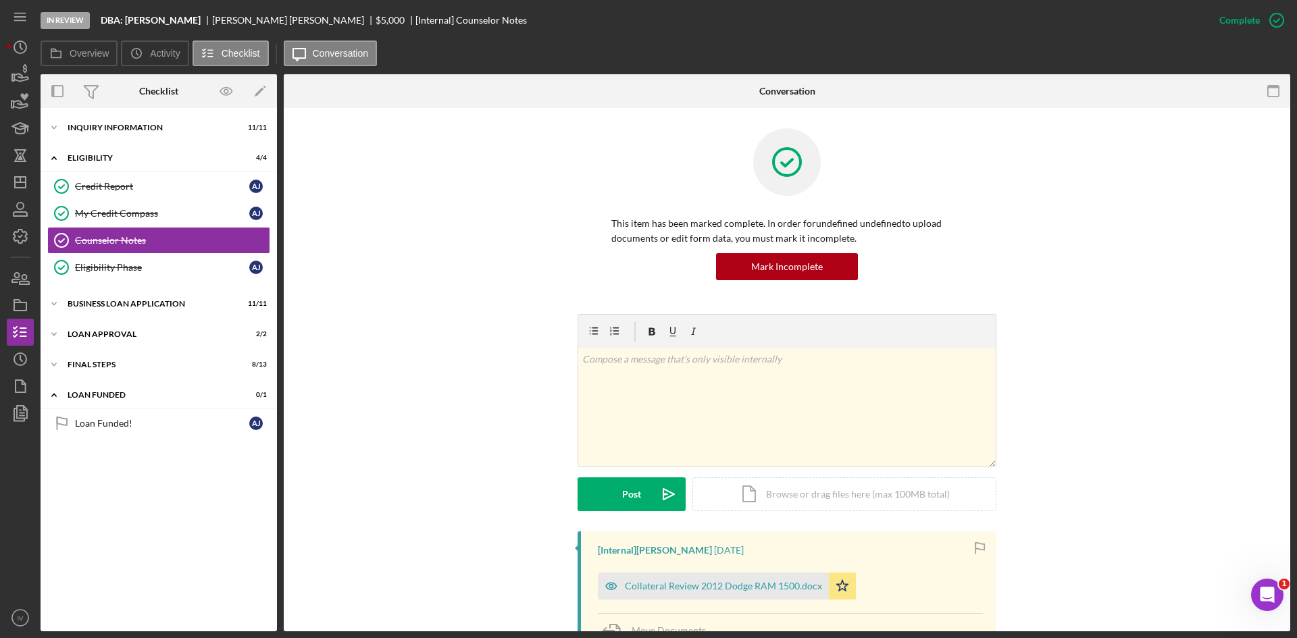
scroll to position [338, 0]
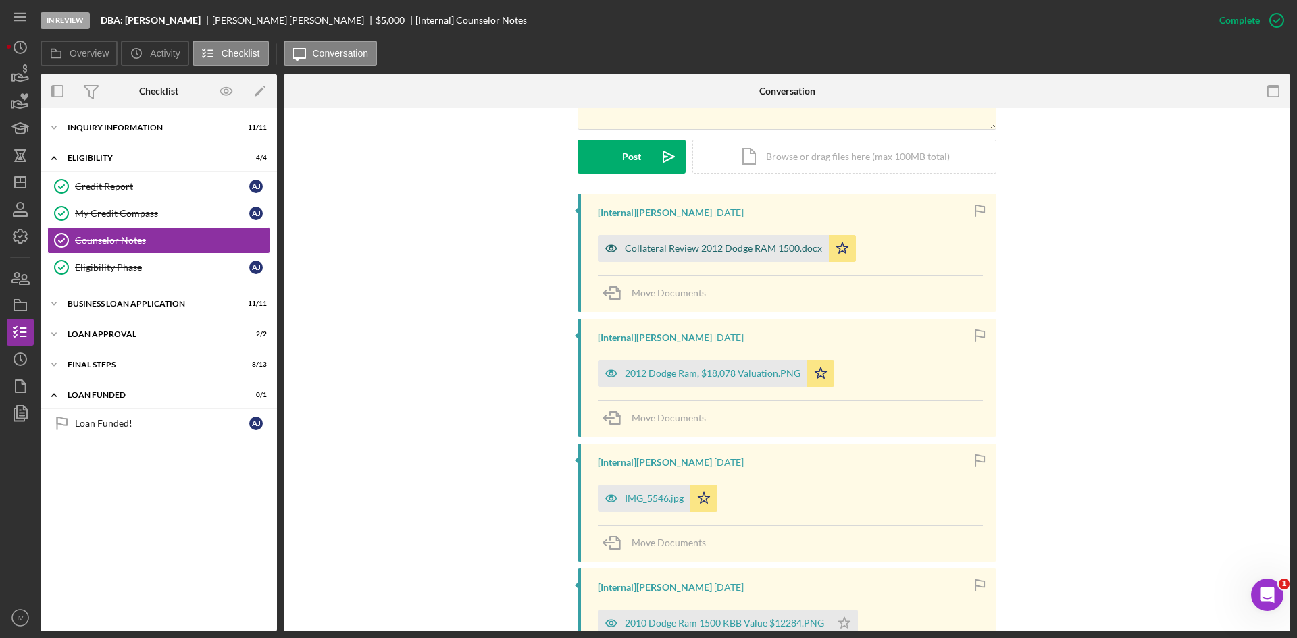
click at [726, 259] on div "Collateral Review 2012 Dodge RAM 1500.docx" at bounding box center [713, 248] width 231 height 27
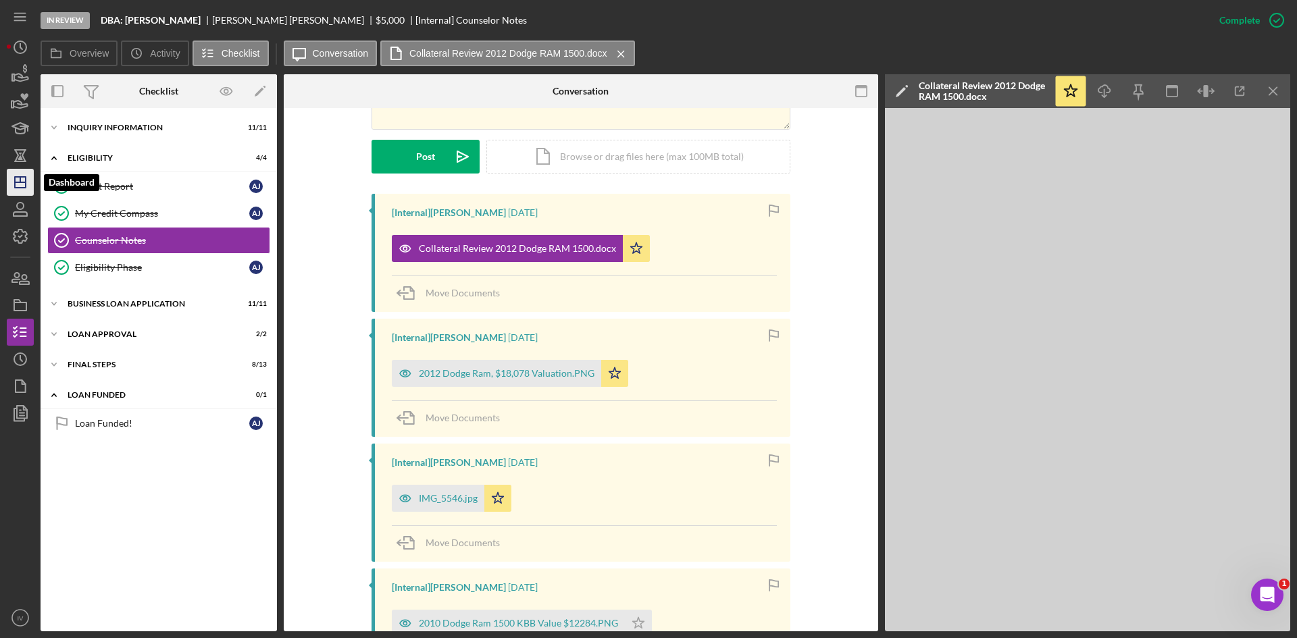
click at [32, 174] on icon "Icon/Dashboard" at bounding box center [20, 183] width 34 height 34
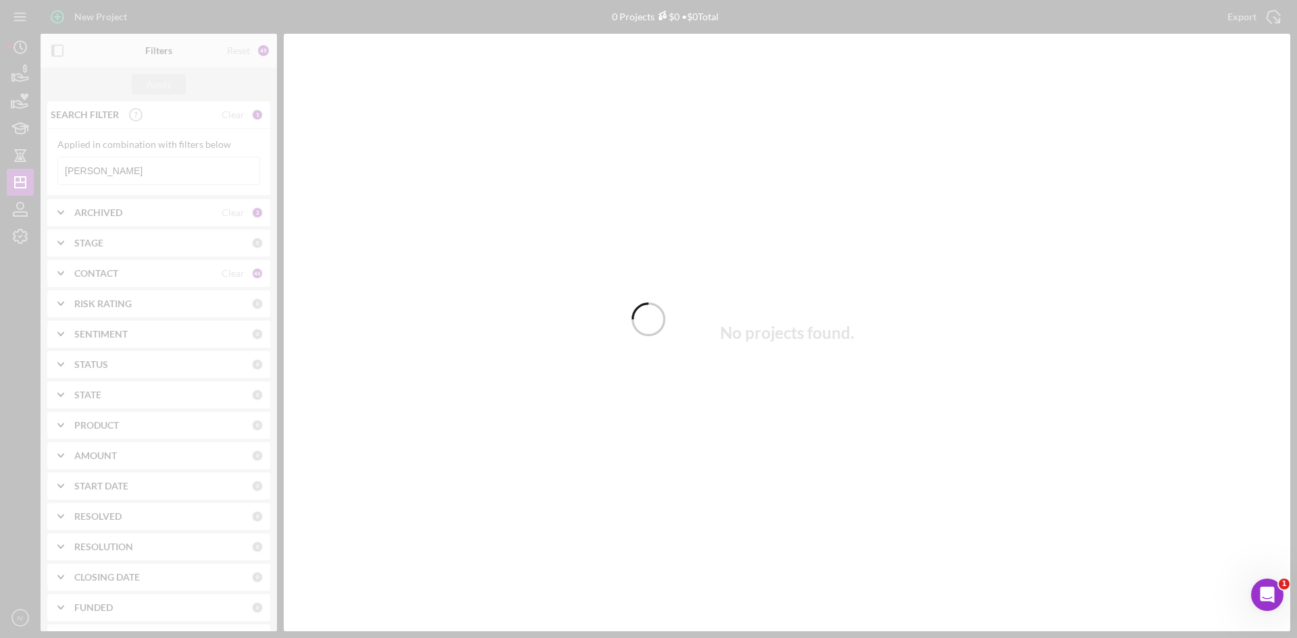
click at [130, 172] on div at bounding box center [648, 319] width 1297 height 638
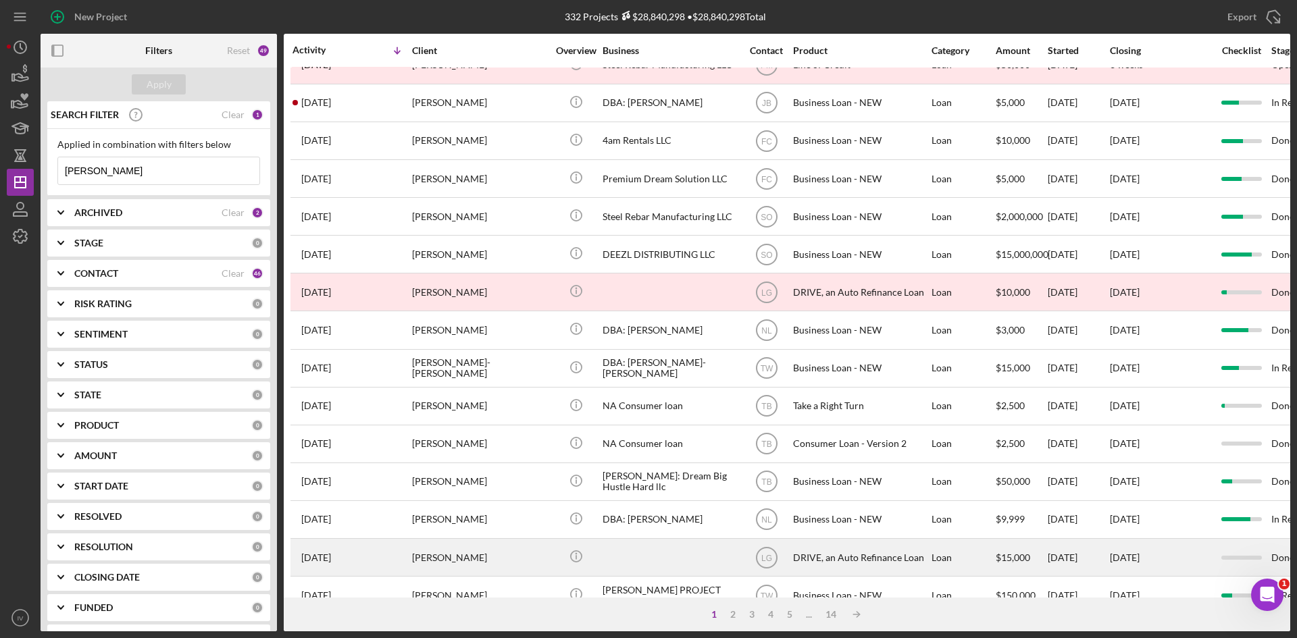
scroll to position [203, 0]
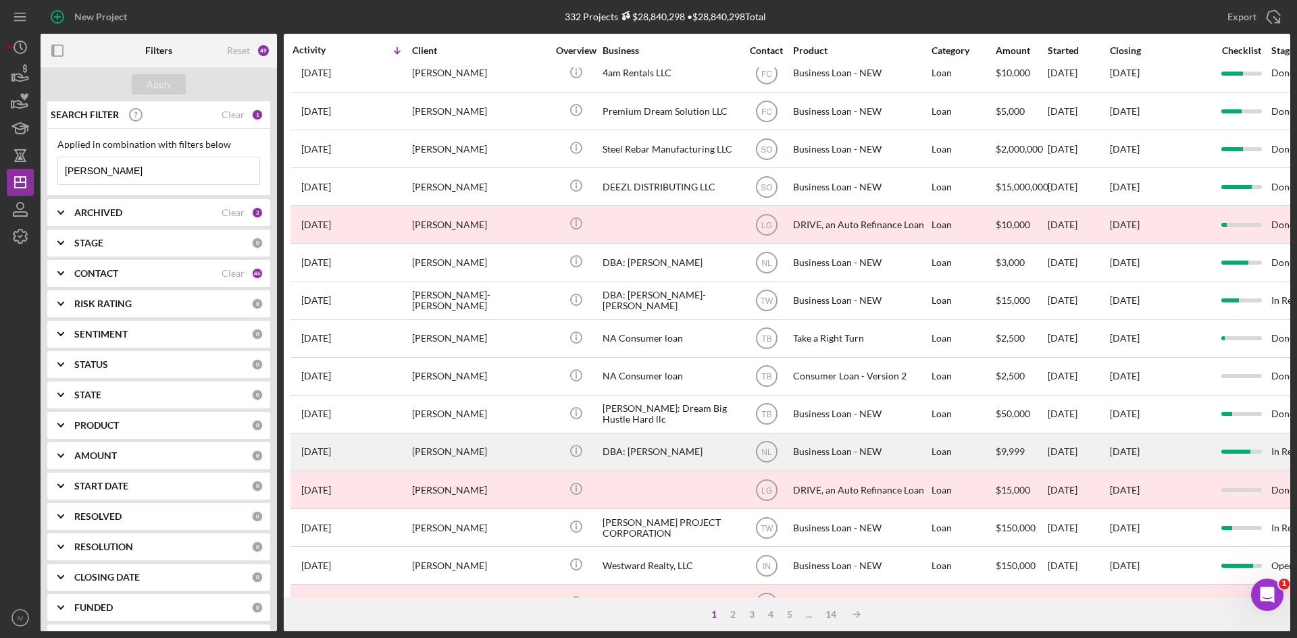
click at [469, 469] on div "[PERSON_NAME]" at bounding box center [479, 452] width 135 height 36
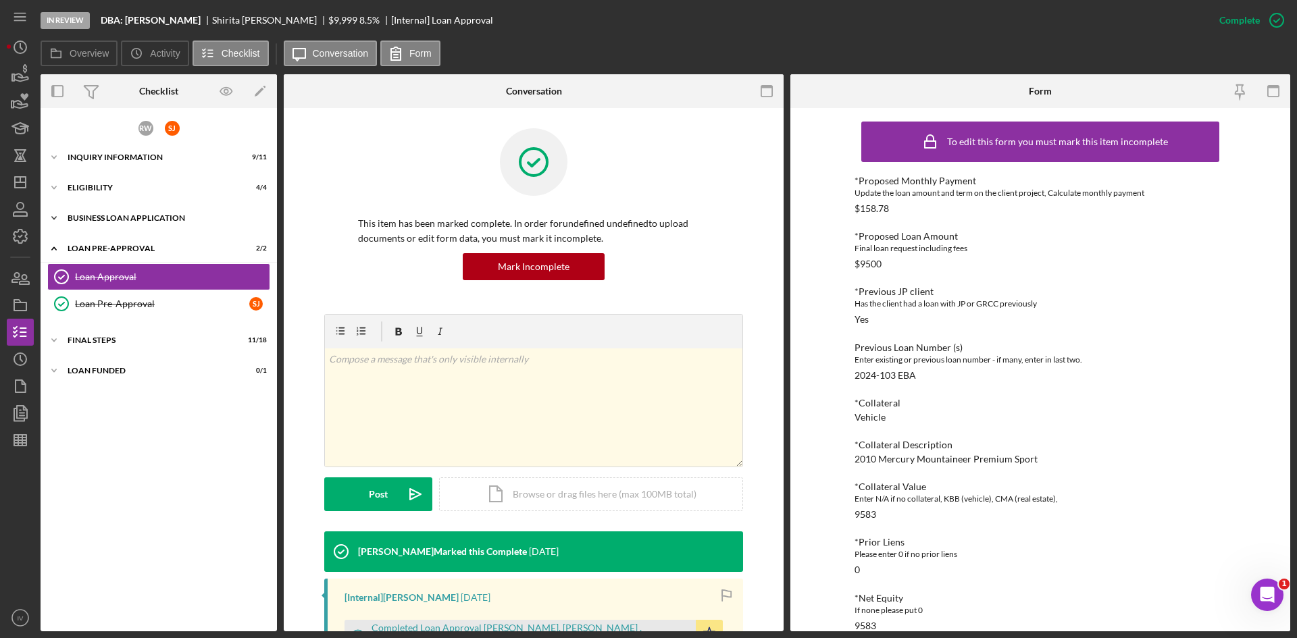
click at [72, 225] on div "Icon/Expander BUSINESS LOAN APPLICATION 20 / 27" at bounding box center [159, 218] width 236 height 27
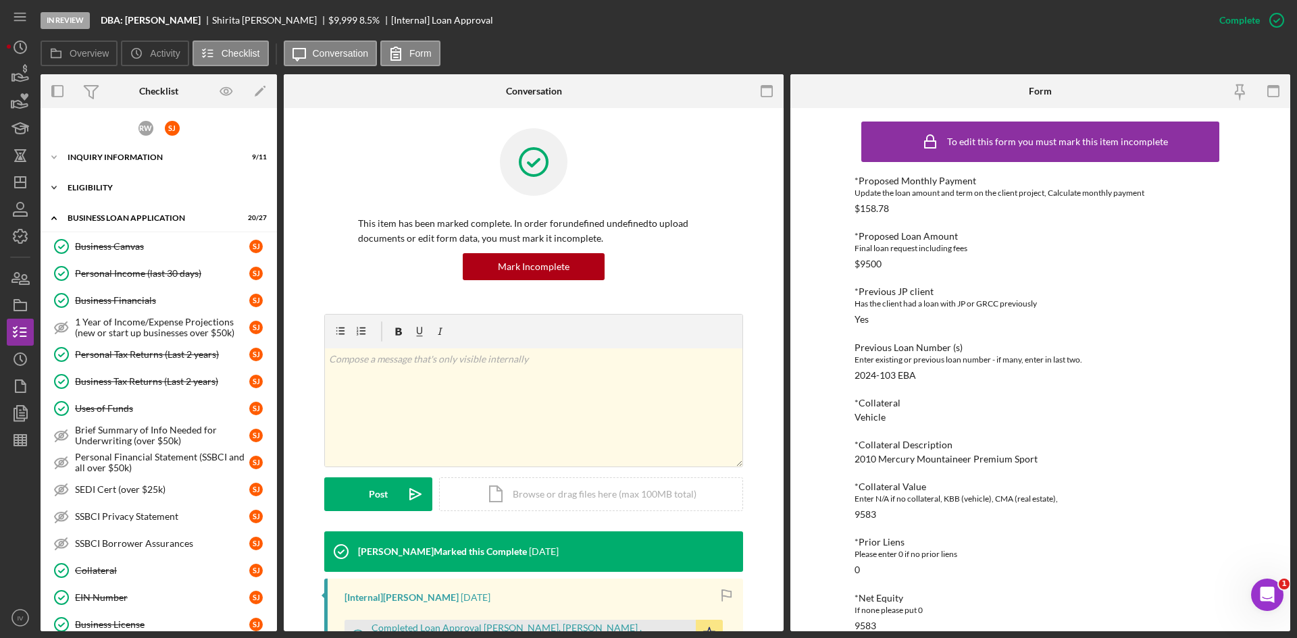
click at [100, 197] on div "Icon/Expander ELIGIBILITY 4 / 4" at bounding box center [159, 187] width 236 height 27
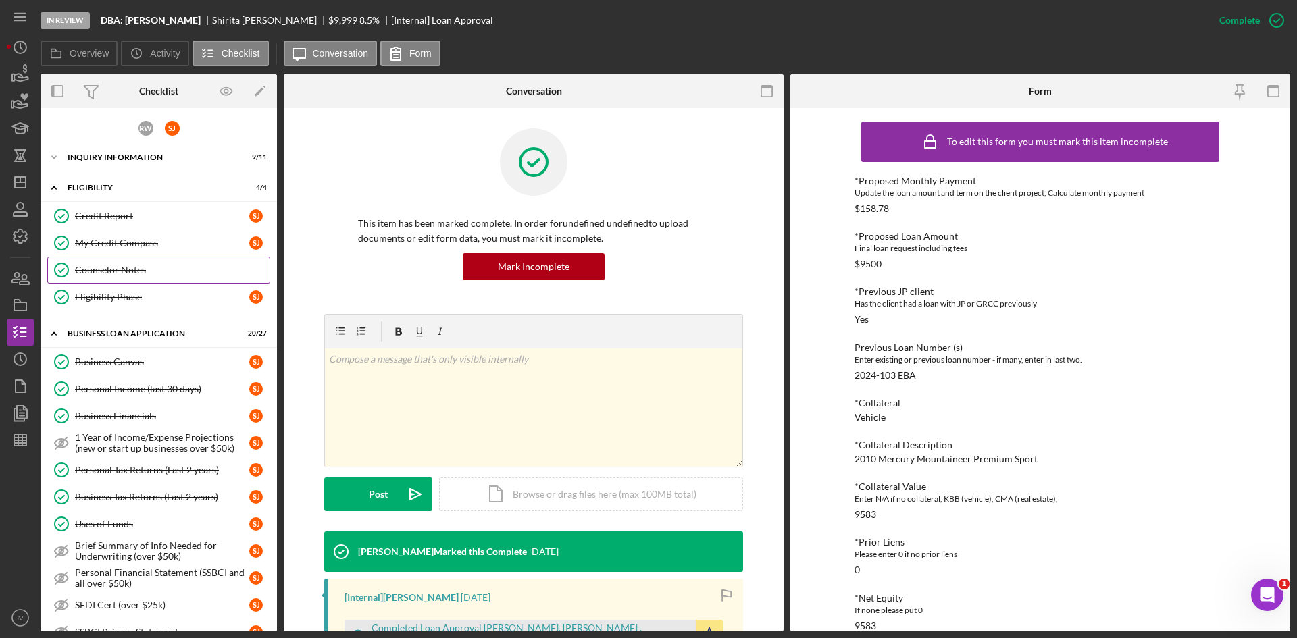
click at [116, 265] on div "Counselor Notes" at bounding box center [172, 270] width 195 height 11
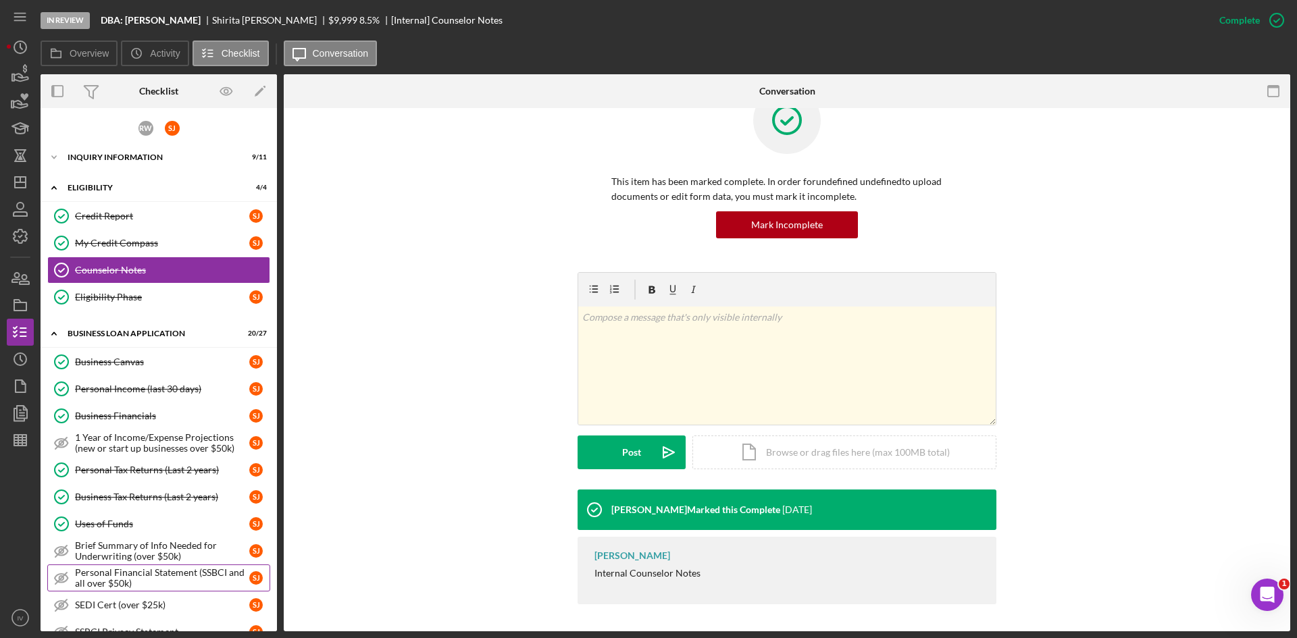
scroll to position [270, 0]
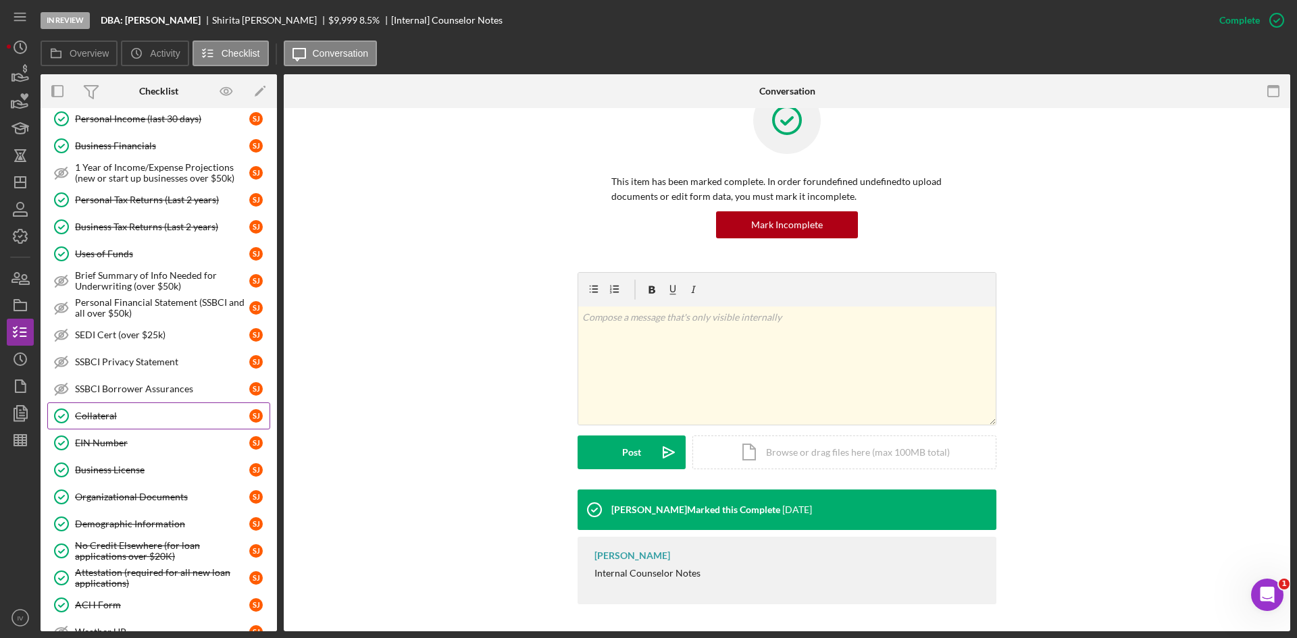
click at [130, 419] on div "Collateral" at bounding box center [162, 416] width 174 height 11
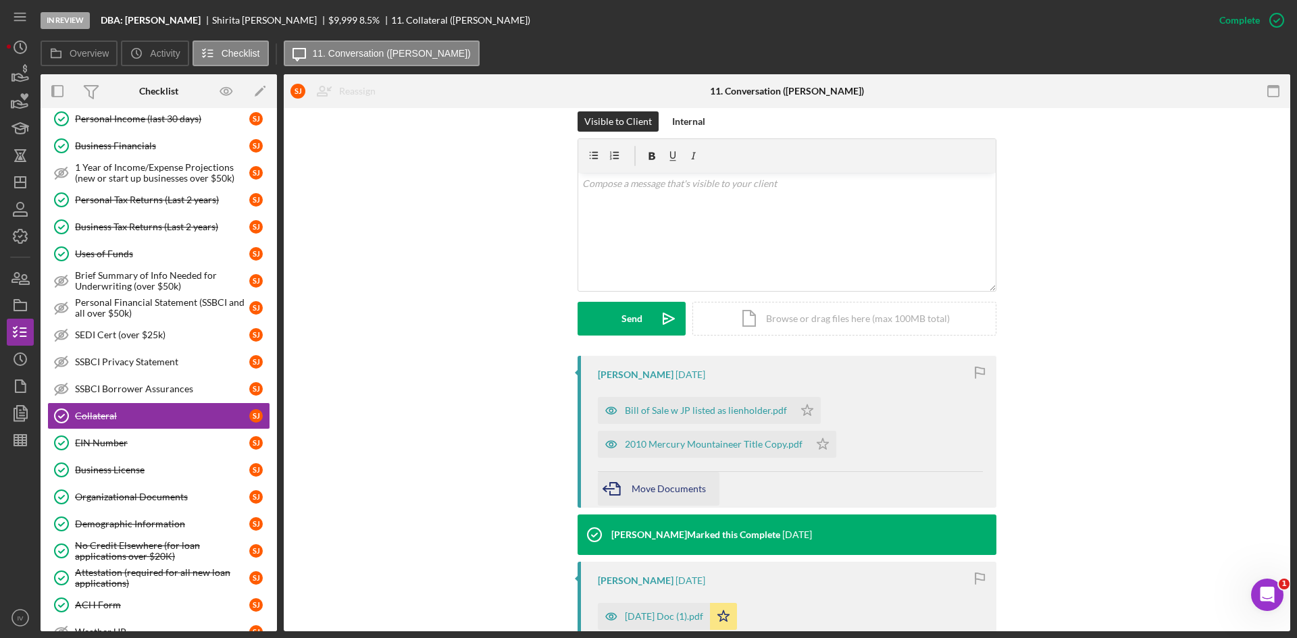
scroll to position [405, 0]
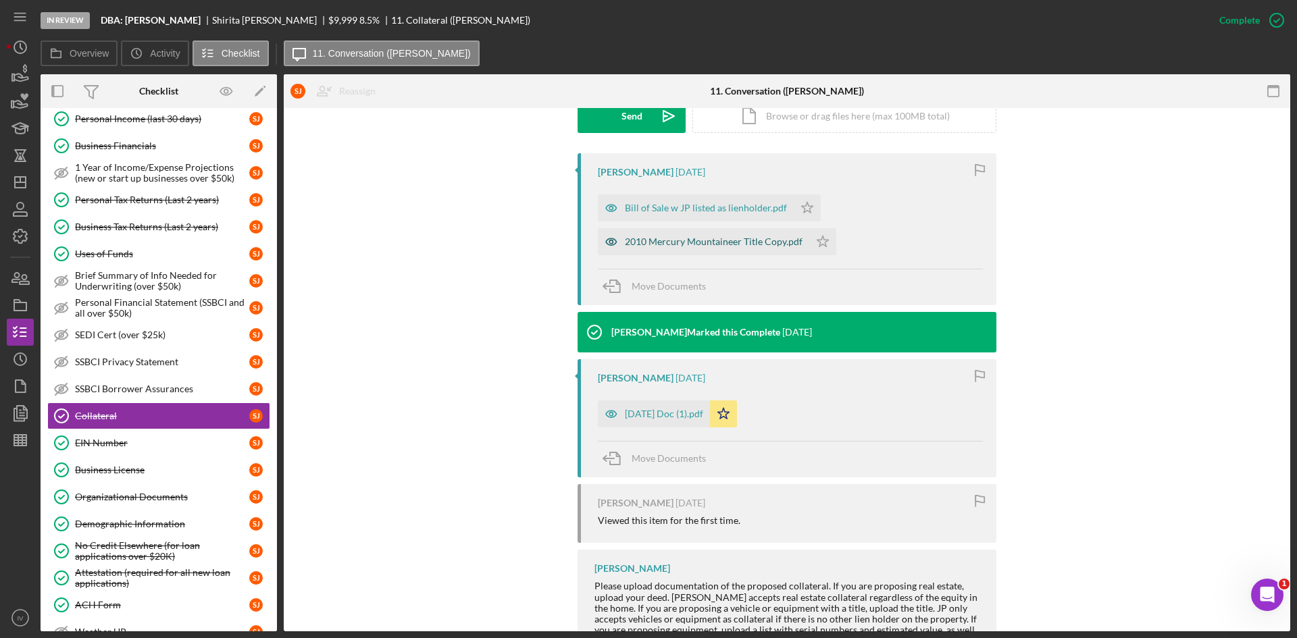
click at [759, 251] on div "2010 Mercury Mountaineer Title Copy.pdf" at bounding box center [703, 241] width 211 height 27
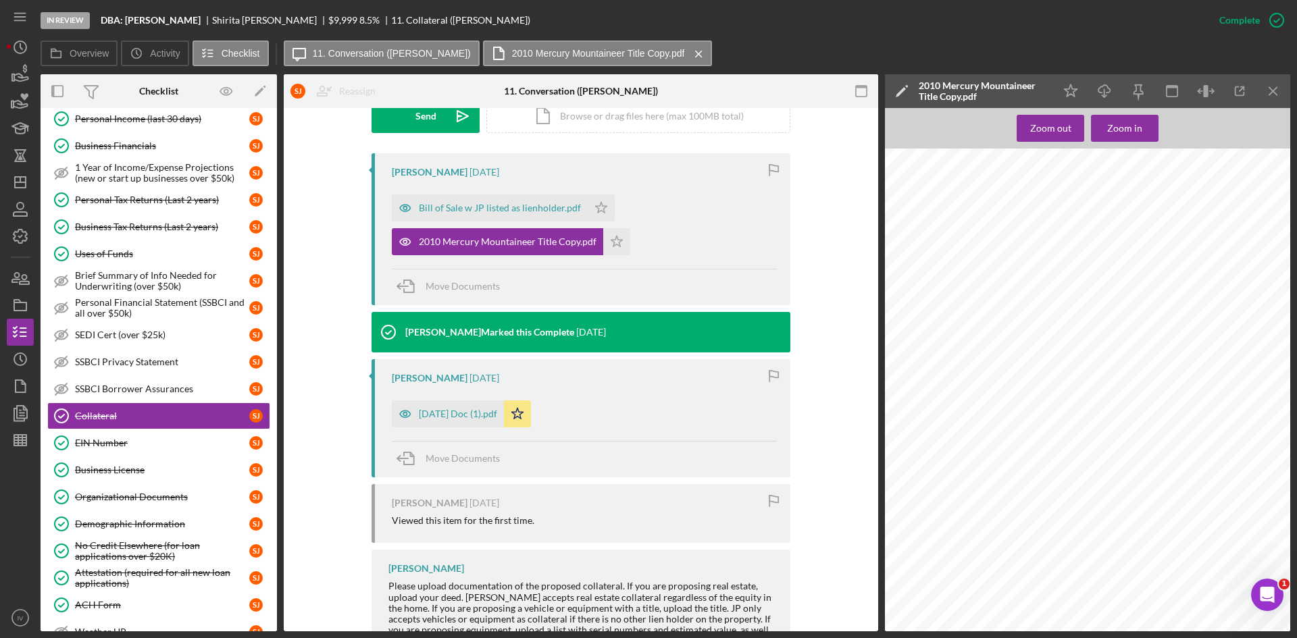
scroll to position [0, 153]
click at [1067, 130] on div "Zoom out" at bounding box center [1050, 128] width 41 height 27
click at [1051, 134] on div "Zoom out" at bounding box center [1050, 128] width 41 height 27
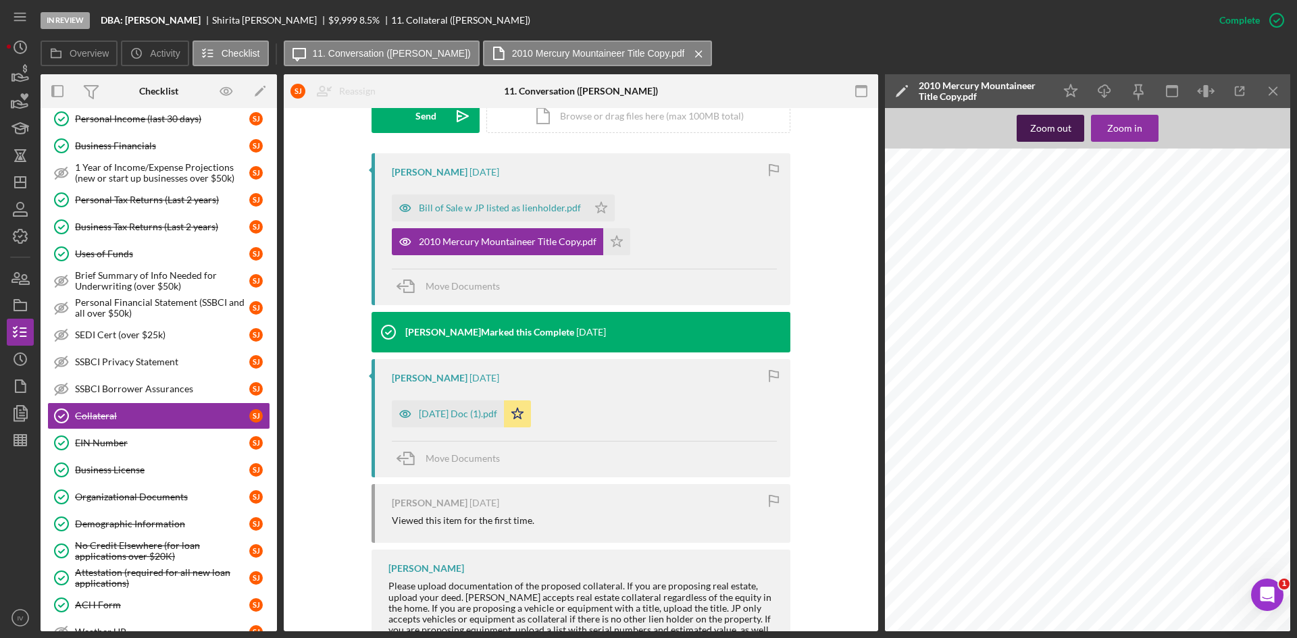
scroll to position [0, 0]
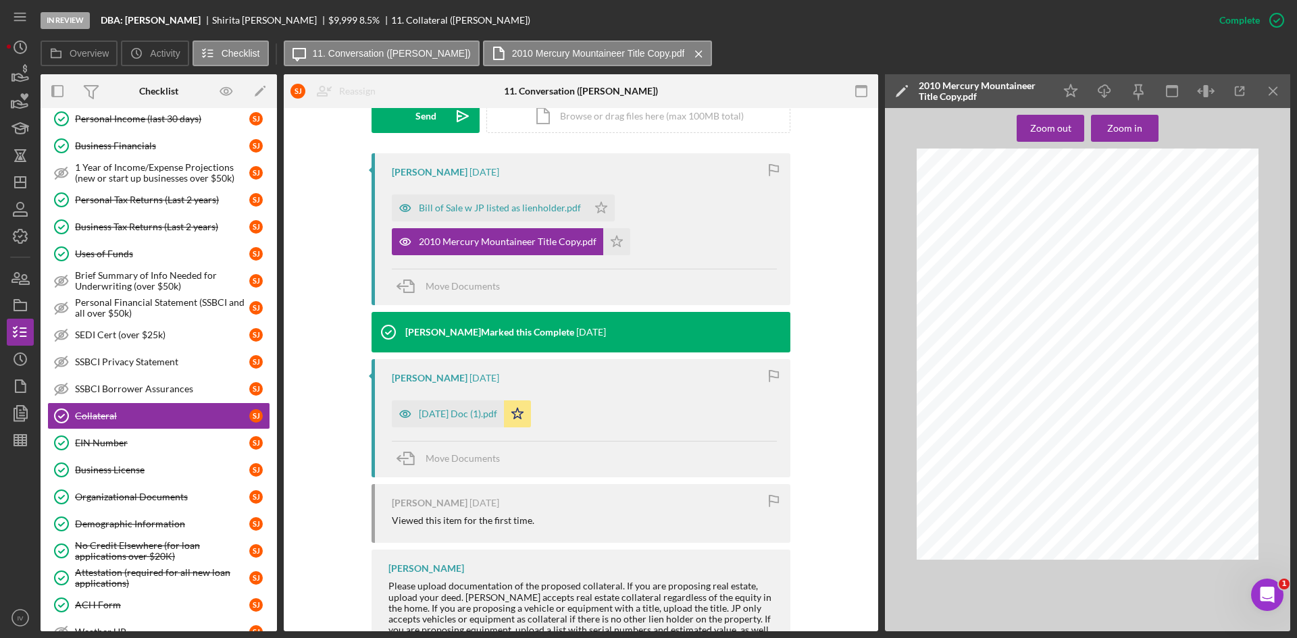
click at [1159, 139] on div "Zoom out Zoom in" at bounding box center [1087, 370] width 405 height 524
click at [1149, 128] on button "Zoom in" at bounding box center [1125, 128] width 68 height 27
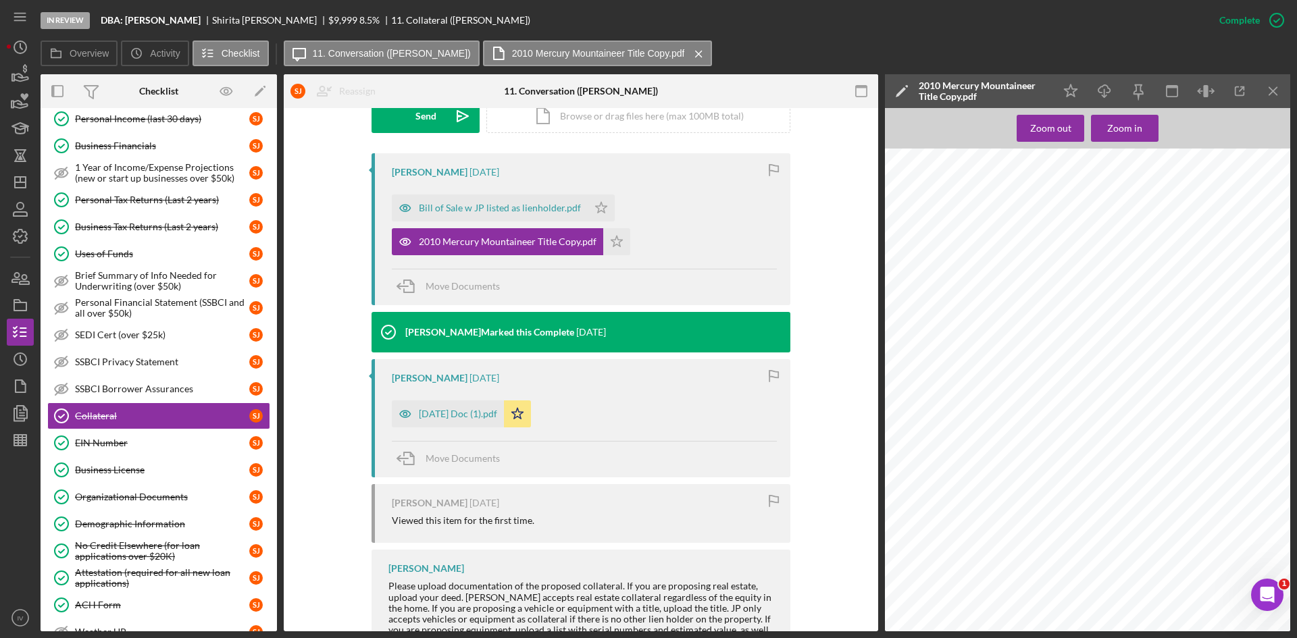
scroll to position [350, 268]
